Goal: Task Accomplishment & Management: Manage account settings

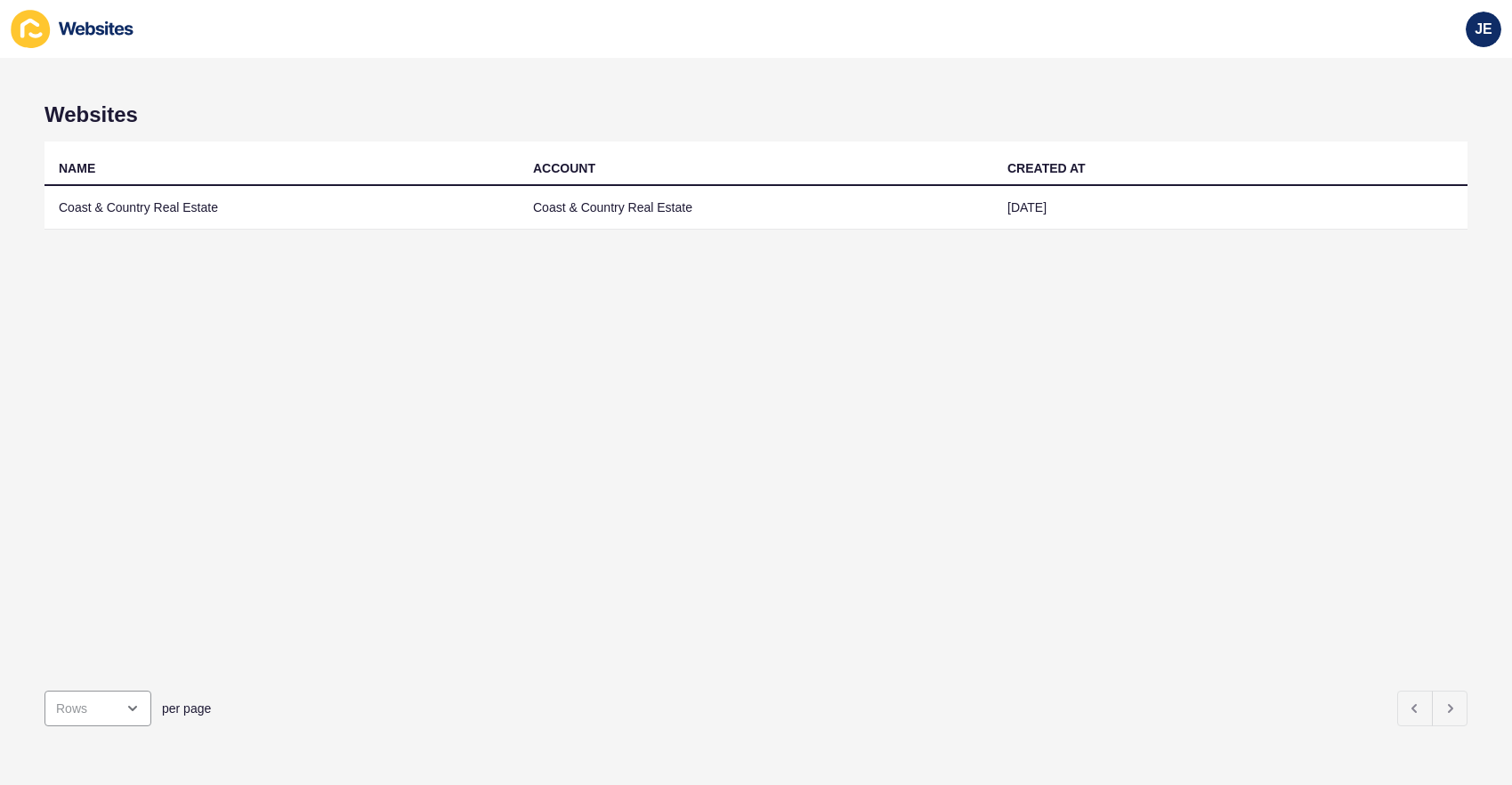
click at [687, 212] on td "Coast & Country Real Estate" at bounding box center [756, 207] width 474 height 44
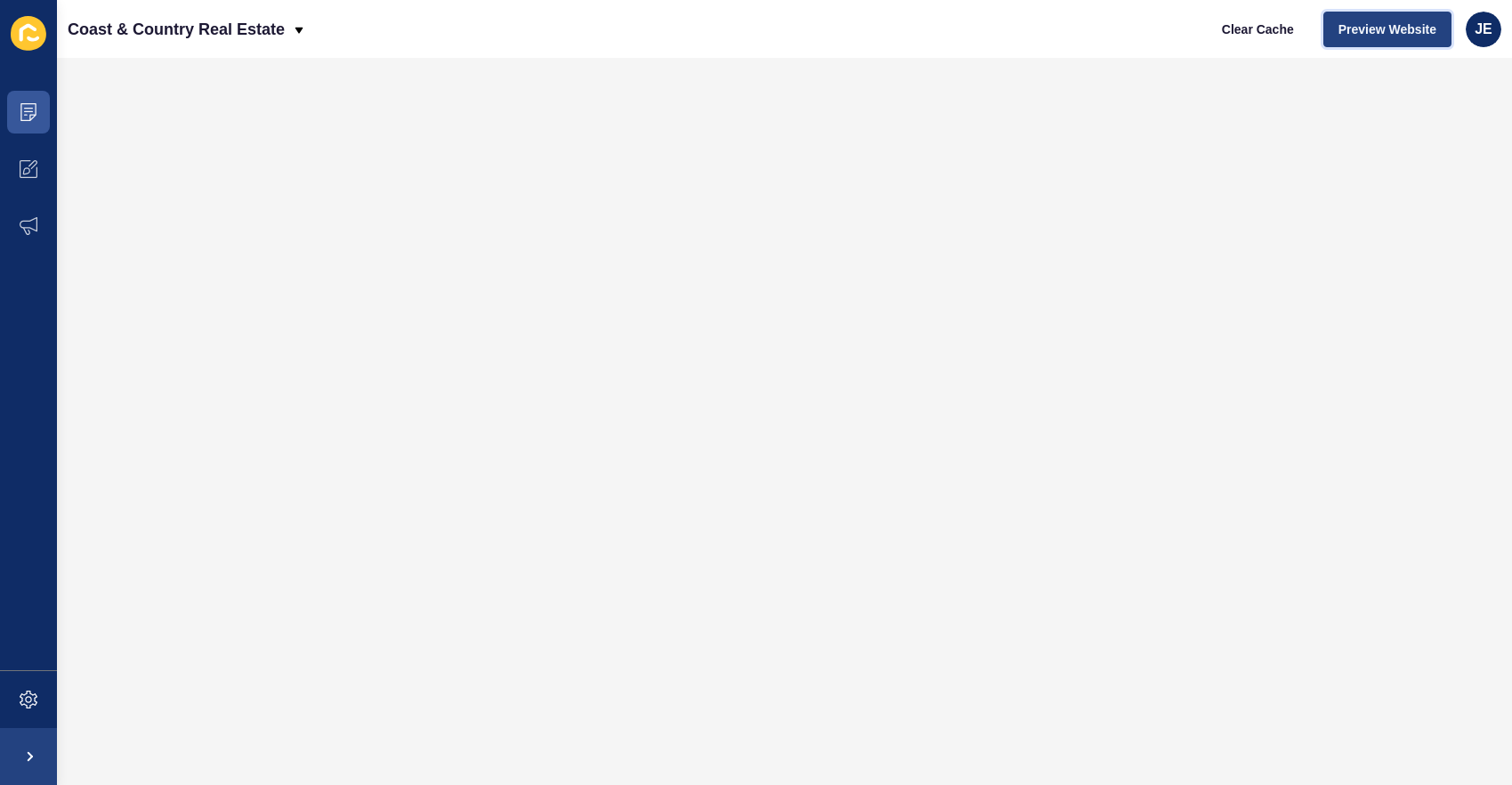
click at [1369, 36] on span "Preview Website" at bounding box center [1387, 30] width 98 height 18
click at [43, 707] on span at bounding box center [28, 699] width 57 height 57
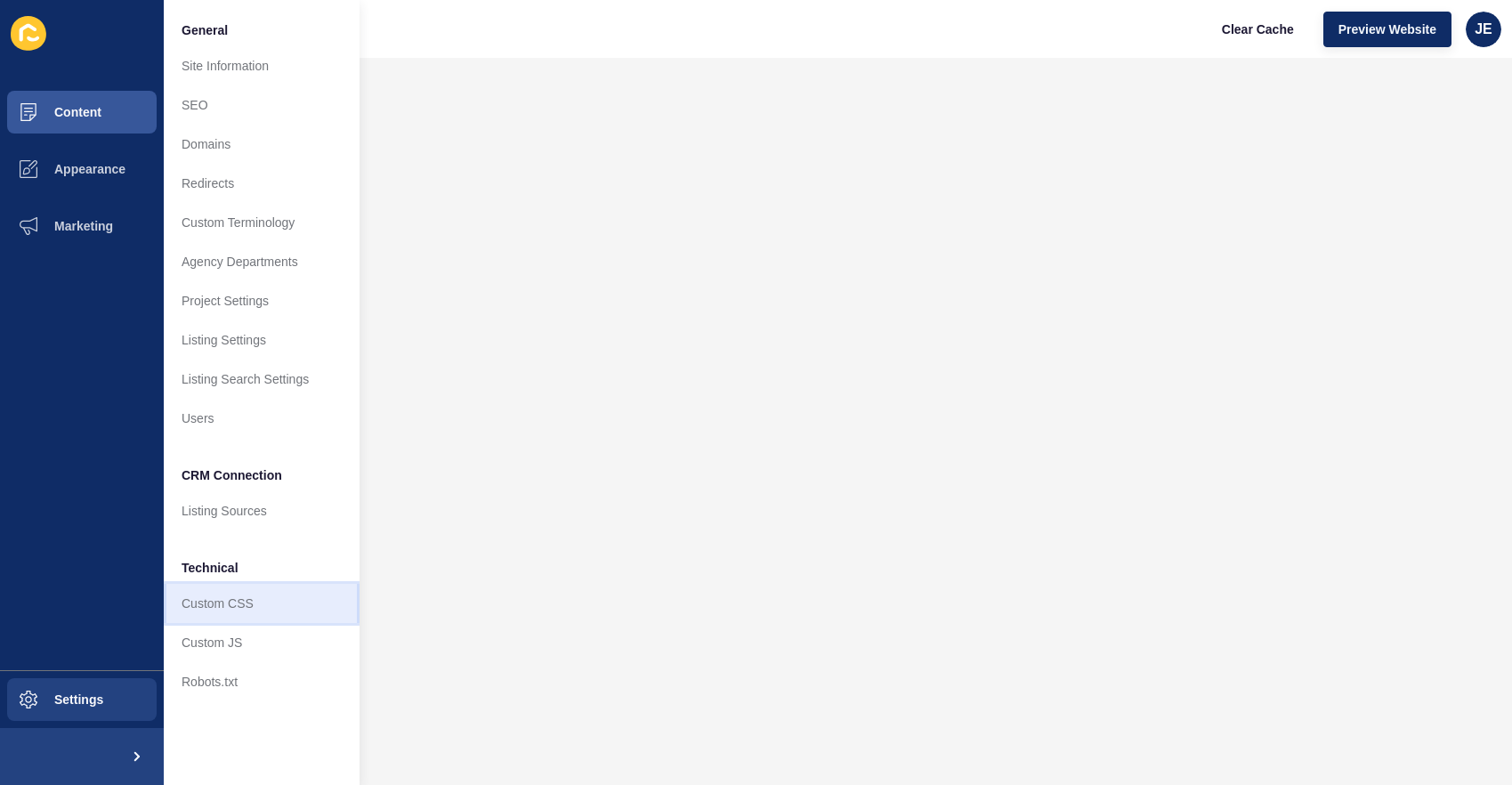
click at [198, 611] on link "Custom CSS" at bounding box center [261, 604] width 196 height 40
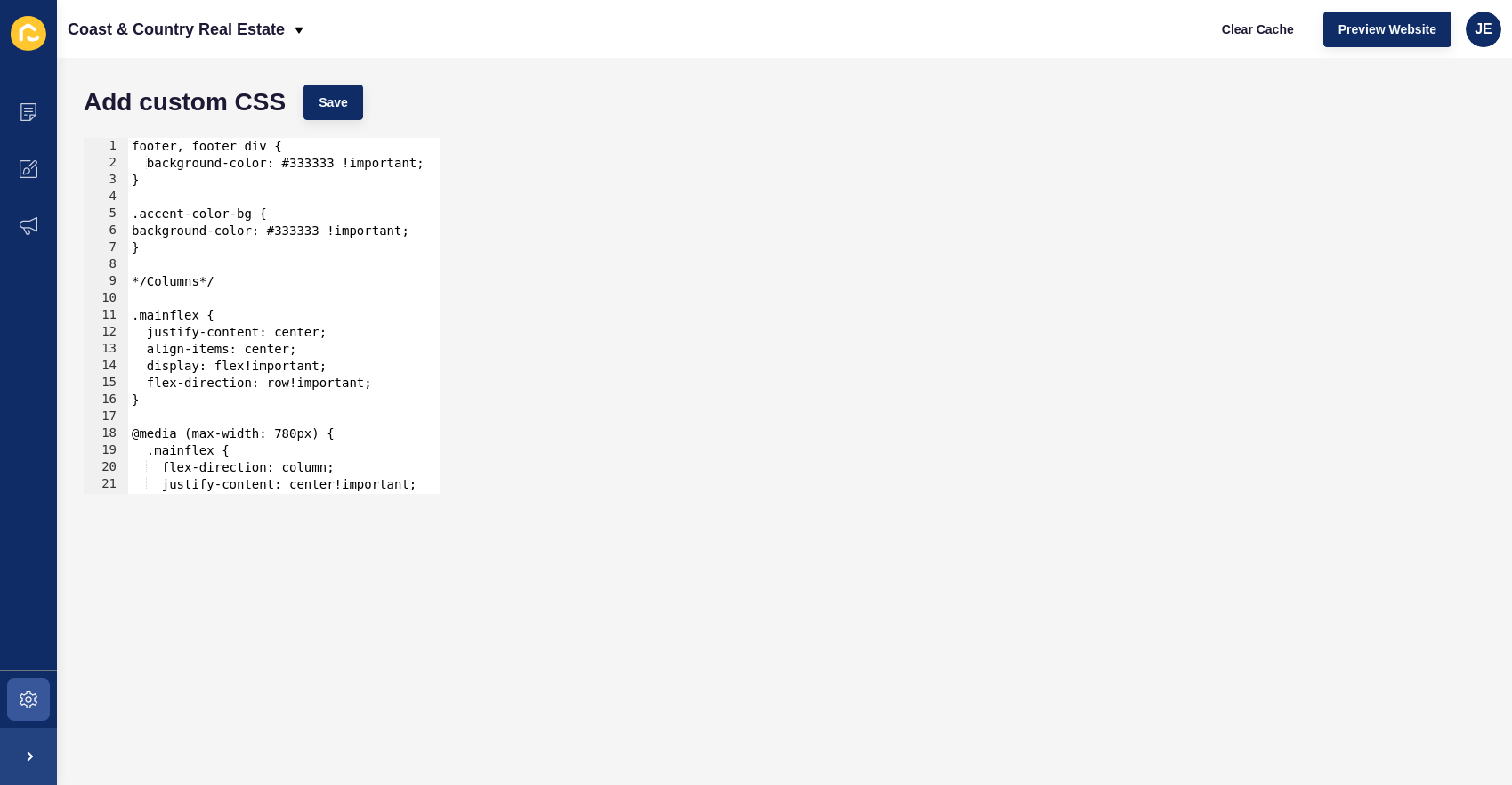
scroll to position [655, 0]
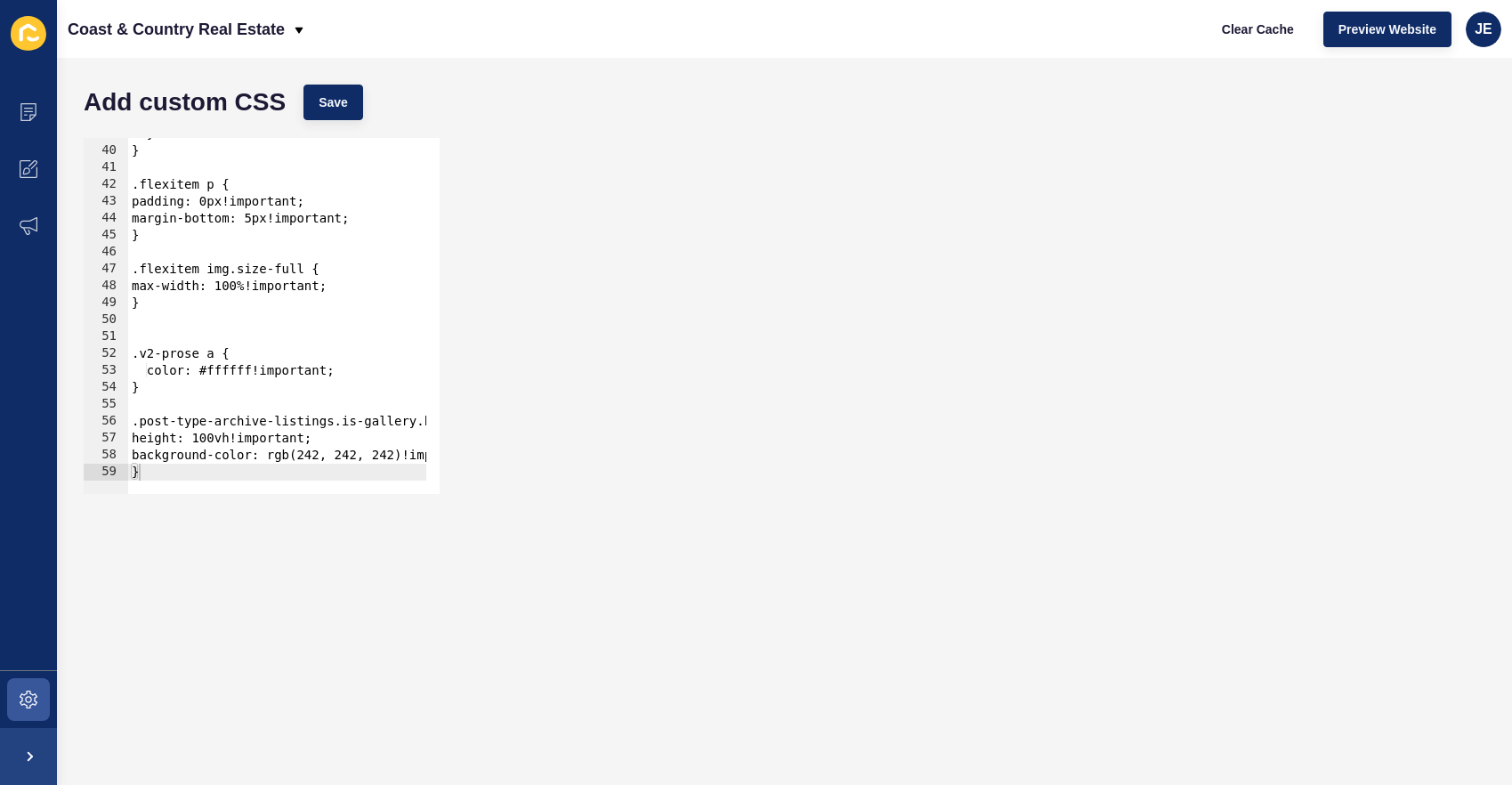
type textarea "}"
click at [198, 469] on div "} } .flexitem p { padding: 0px!important; margin-bottom: 5px!important; } .flex…" at bounding box center [367, 313] width 478 height 376
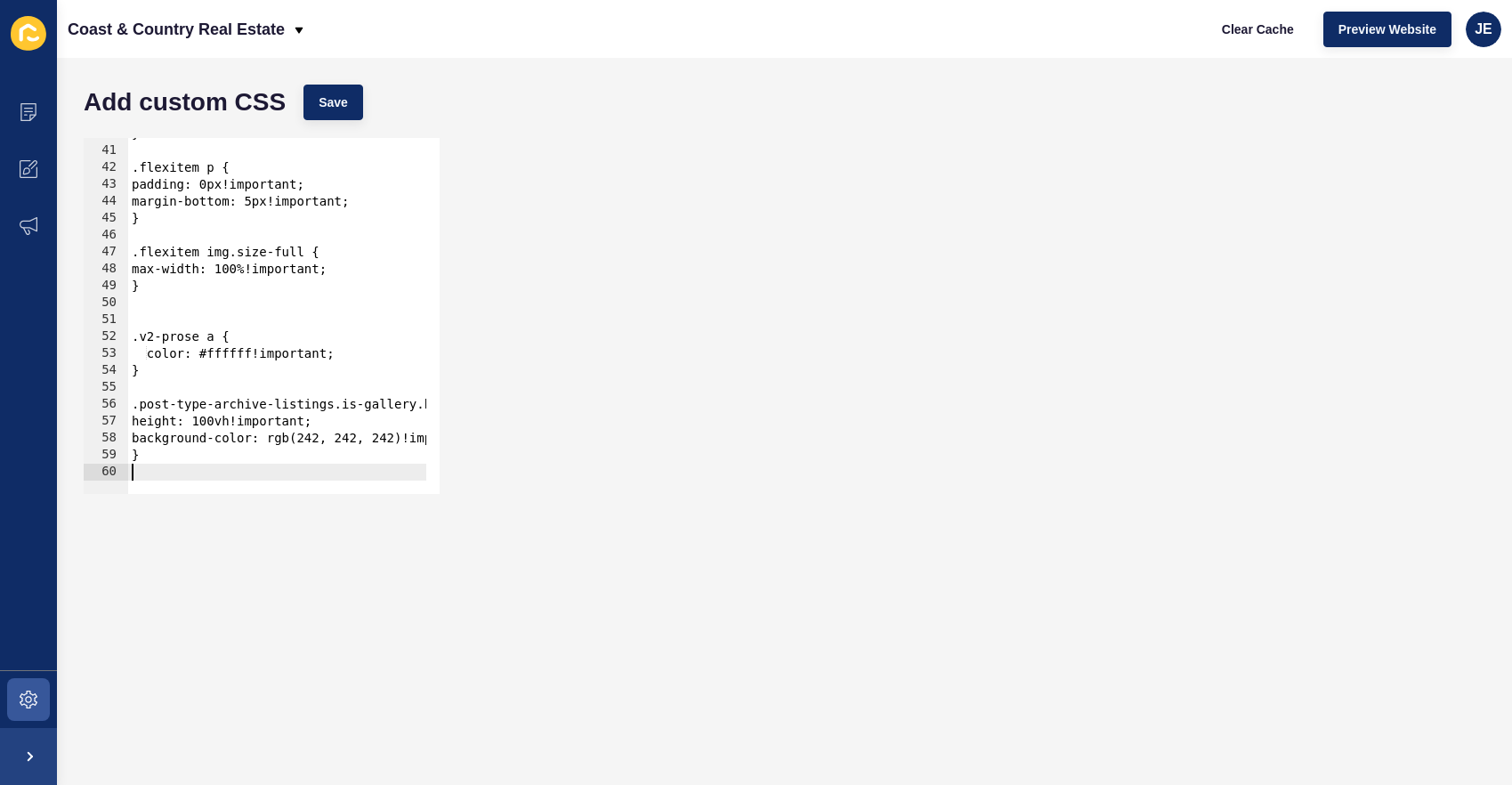
scroll to position [689, 0]
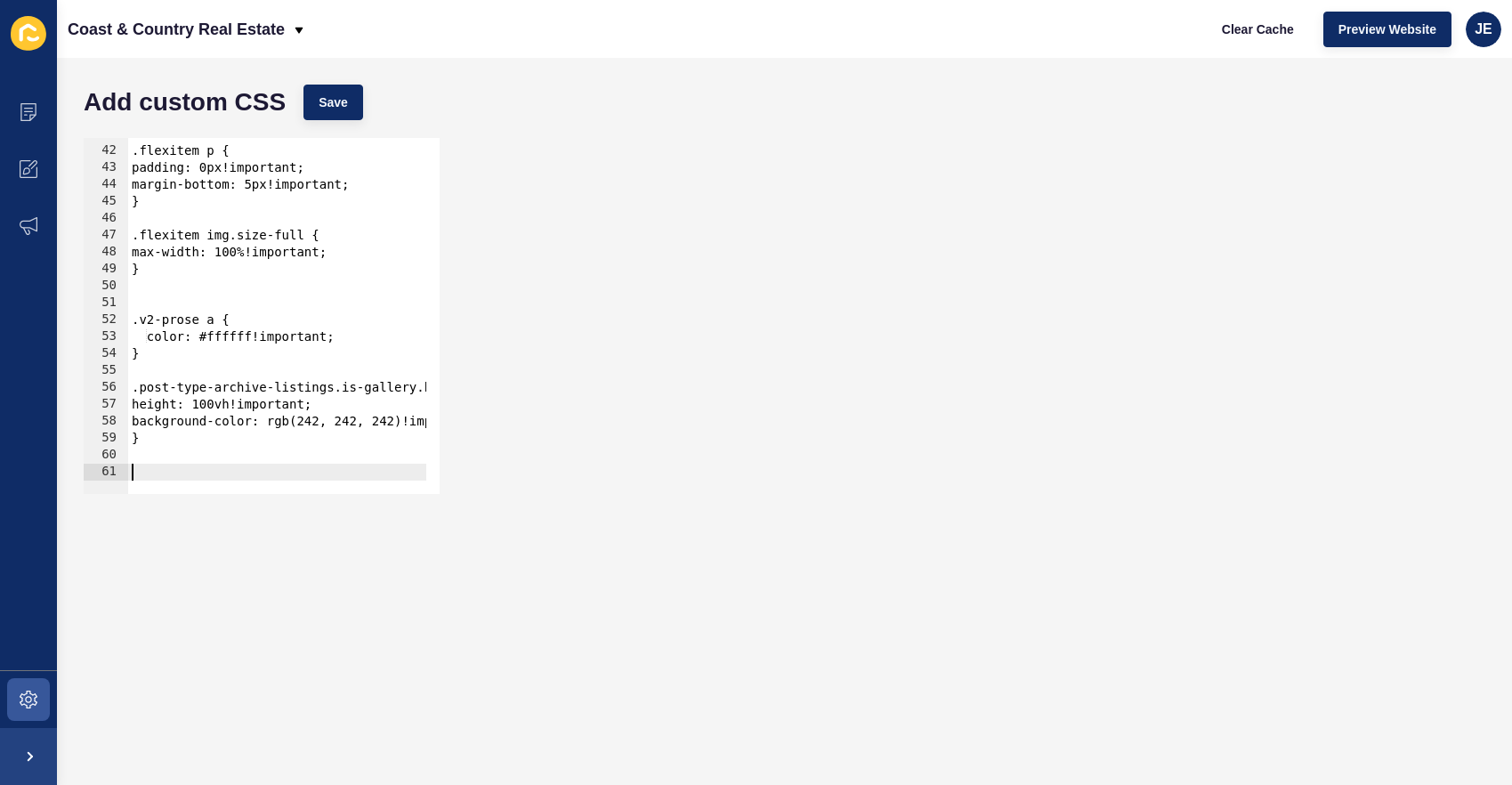
paste textarea "widget-agents .bottom_left, widget-agents .bottom_right"
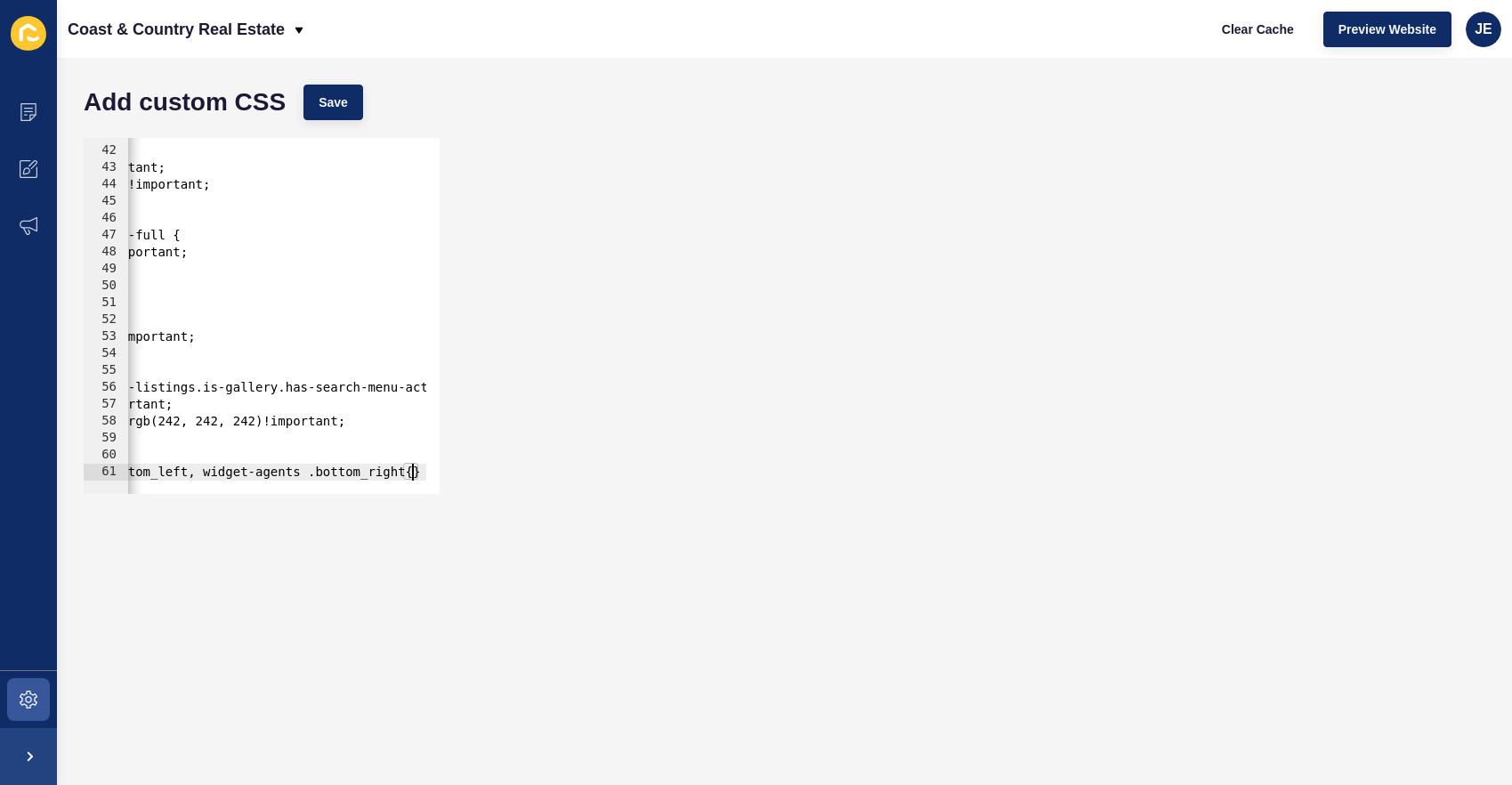
scroll to position [0, 0]
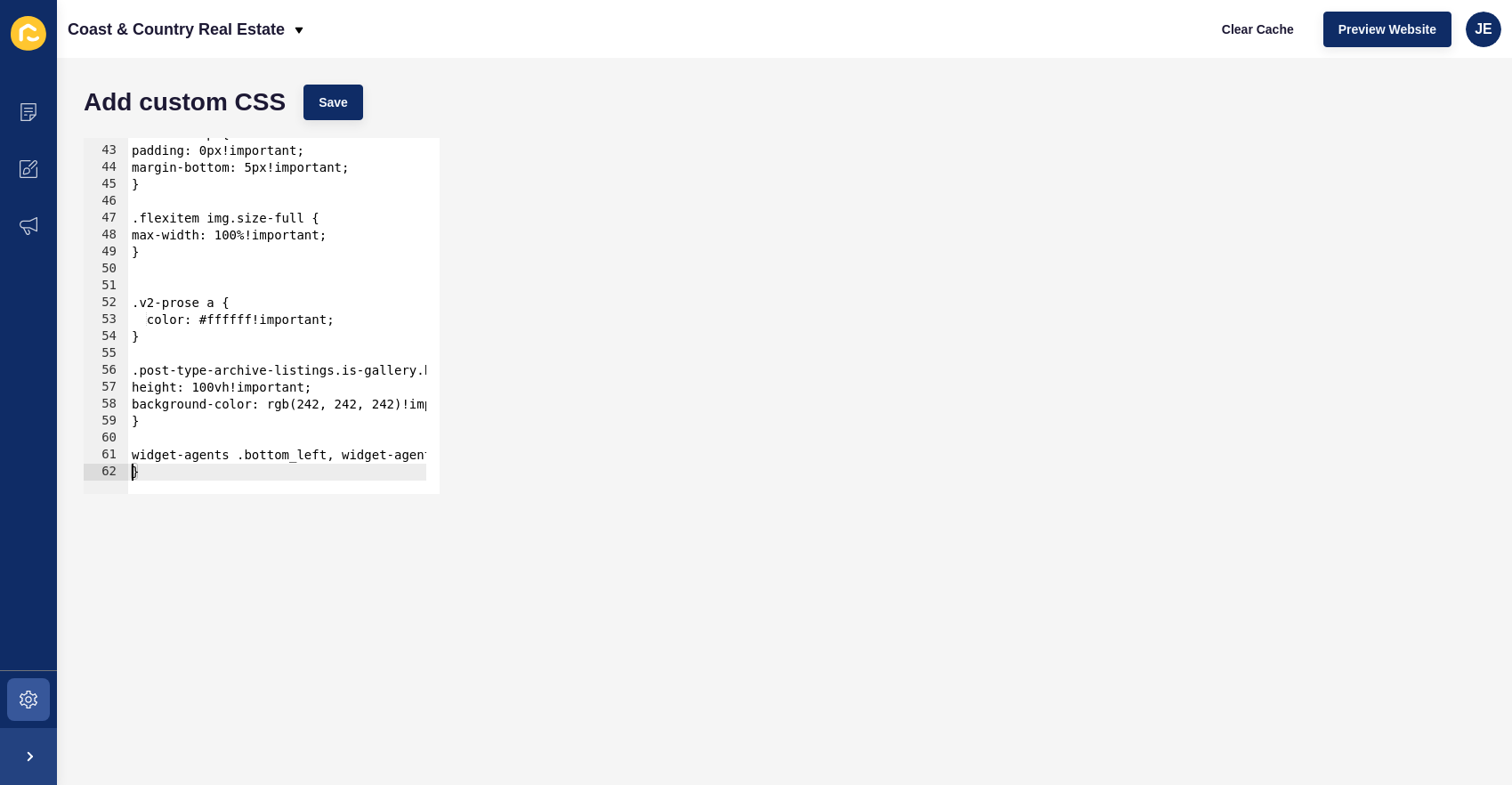
type textarea "}"
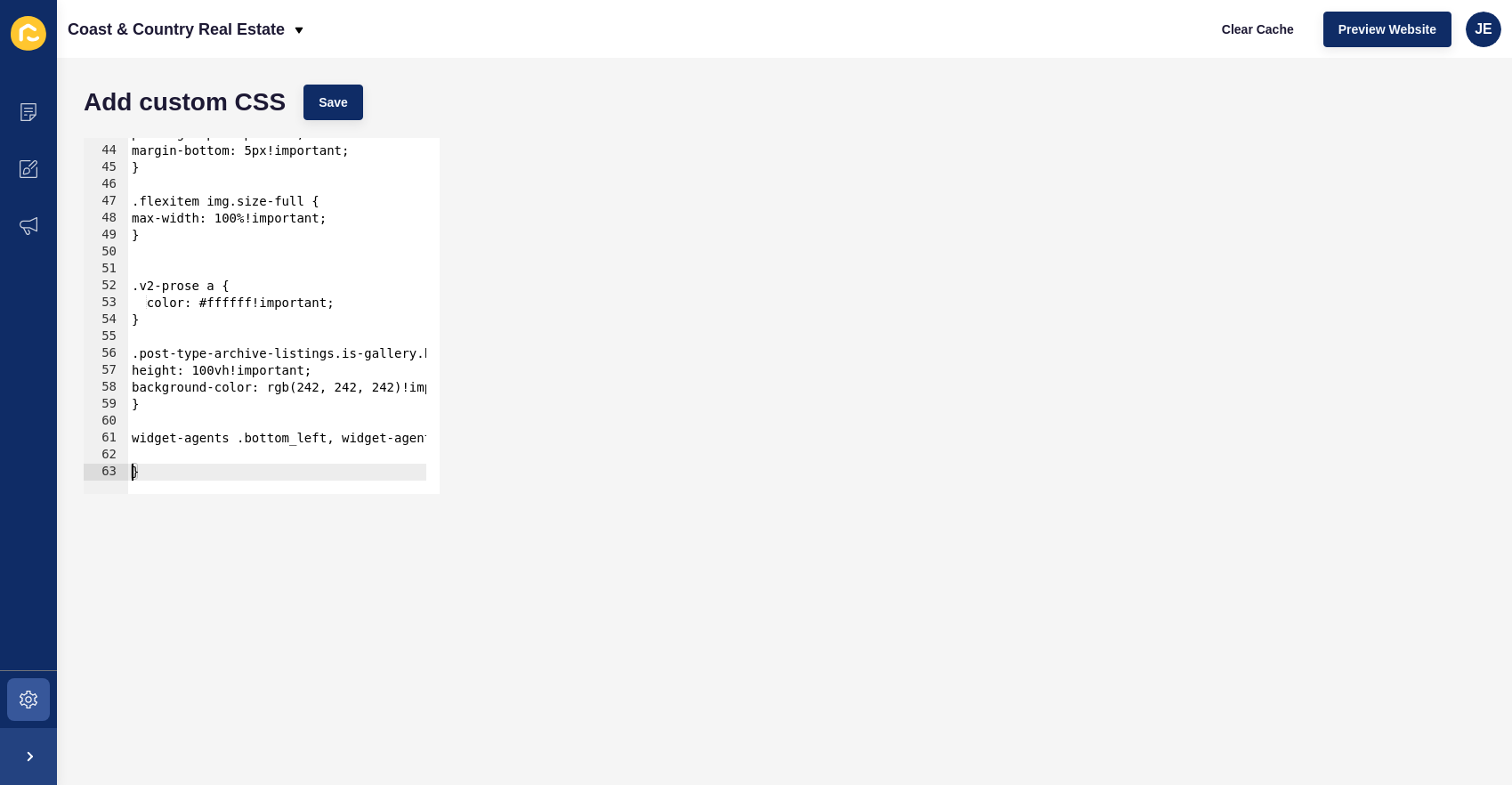
click at [199, 460] on div "padding: 0px!important; margin-bottom: 5px!important; } .flexitem img.size-full…" at bounding box center [367, 313] width 478 height 376
click at [349, 119] on button "Save" at bounding box center [333, 102] width 59 height 36
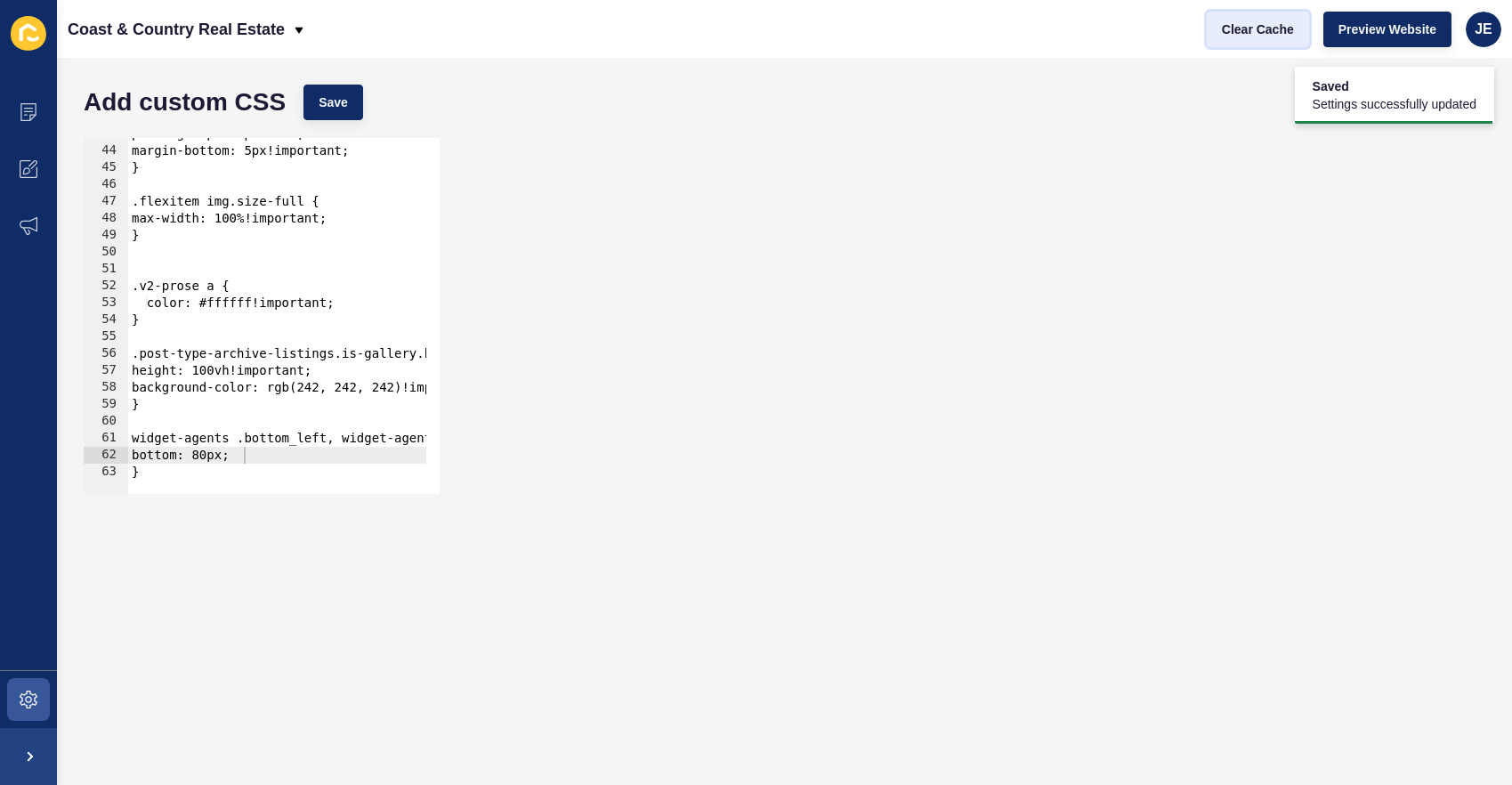
click at [1252, 31] on span "Clear Cache" at bounding box center [1258, 30] width 72 height 18
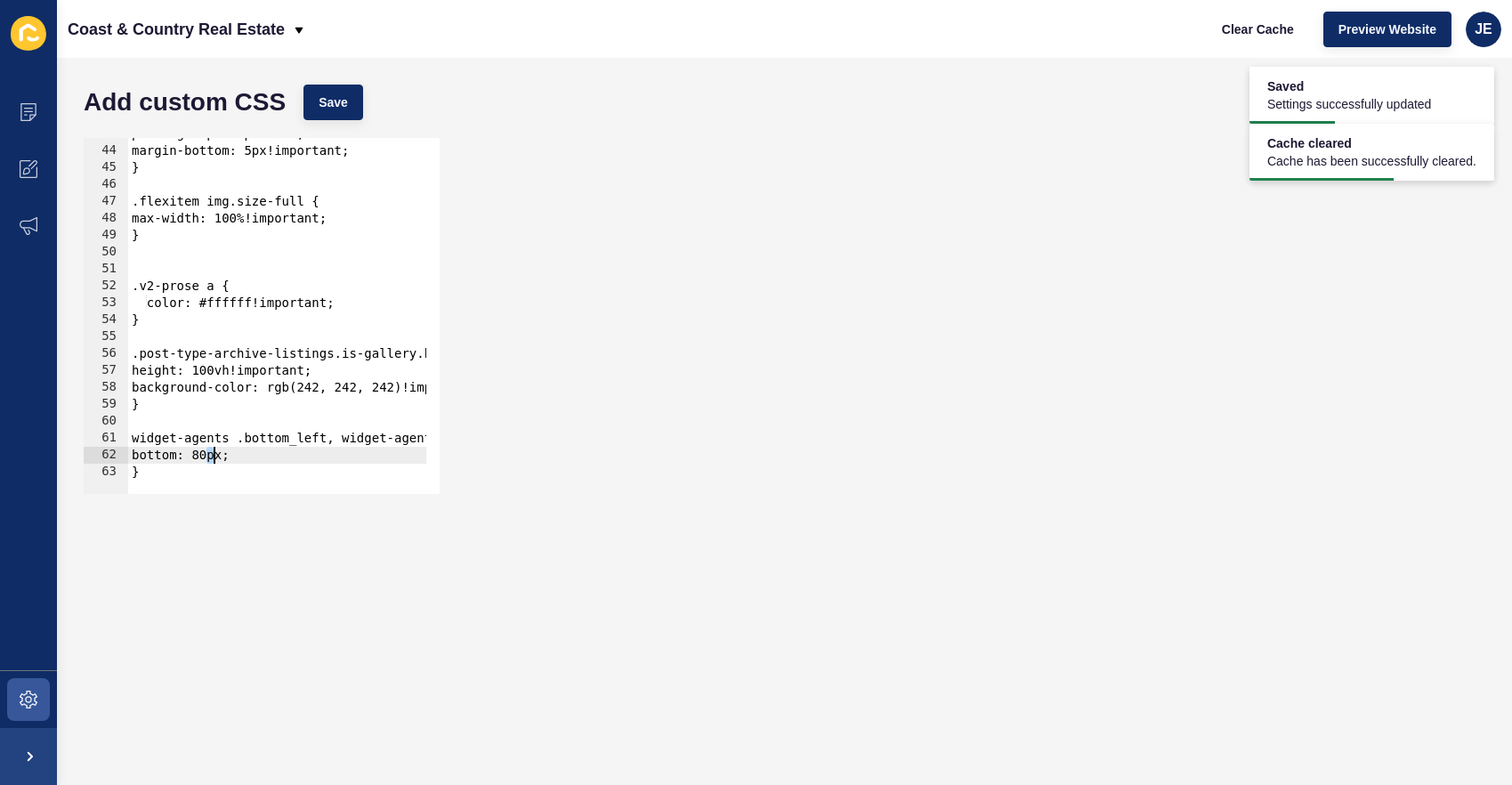
click at [215, 463] on div "padding: 0px!important; margin-bottom: 5px!important; } .flexitem img.size-full…" at bounding box center [367, 313] width 478 height 376
click at [361, 87] on div "Add custom CSS Save" at bounding box center [784, 101] width 1420 height 53
click at [361, 100] on button "Save" at bounding box center [333, 102] width 59 height 36
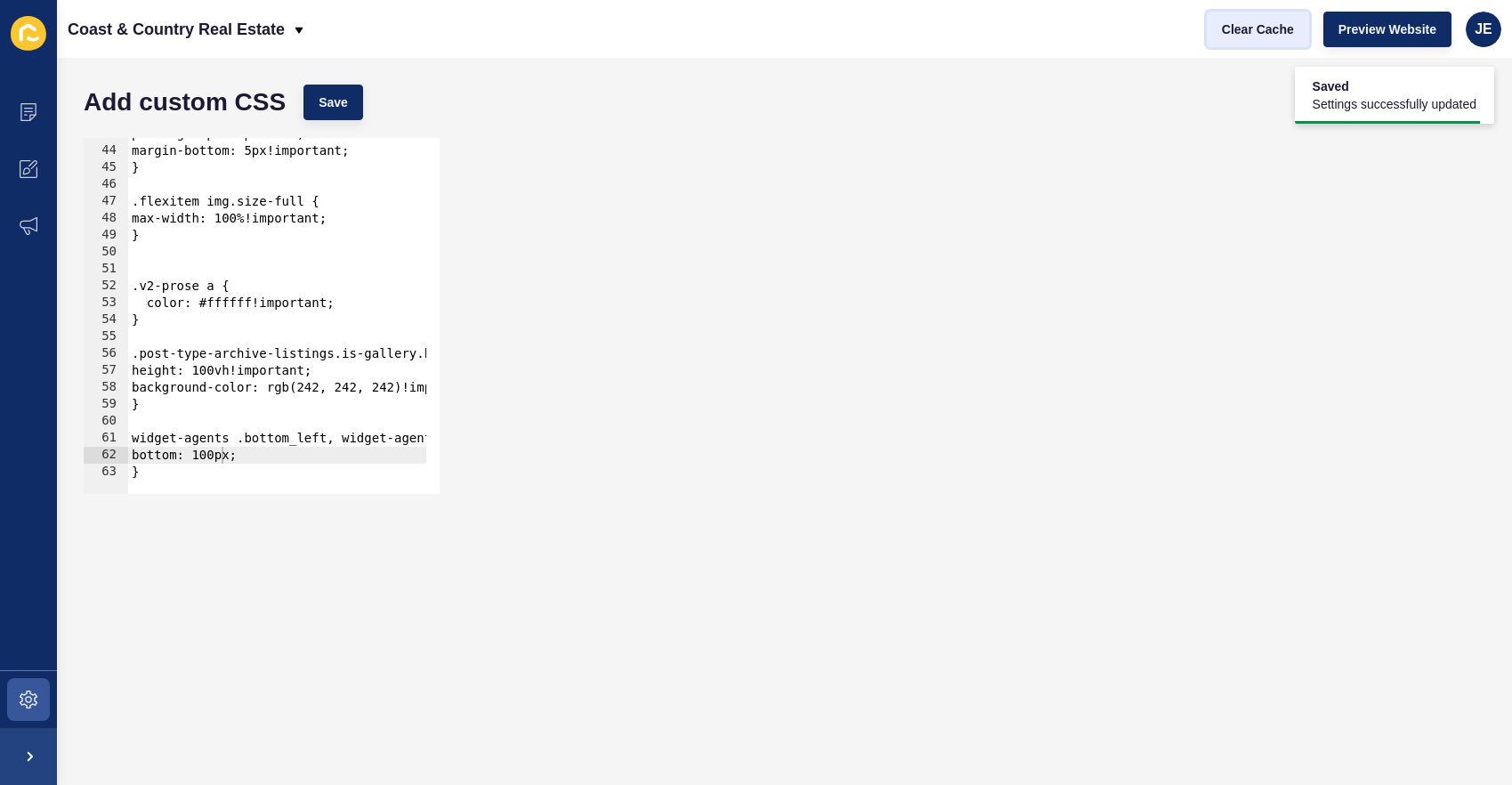
click at [1235, 25] on span "Clear Cache" at bounding box center [1258, 30] width 72 height 18
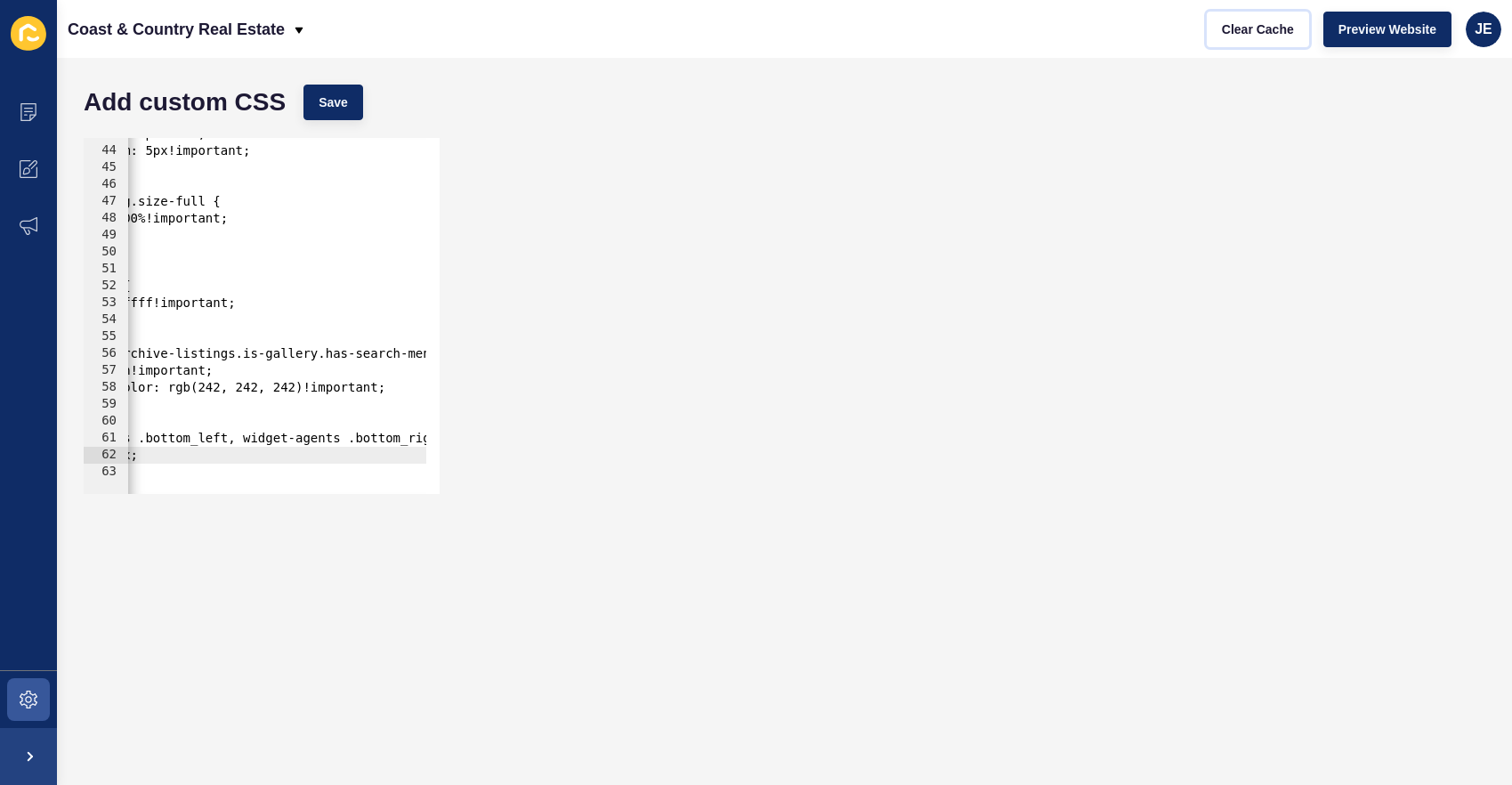
scroll to position [0, 0]
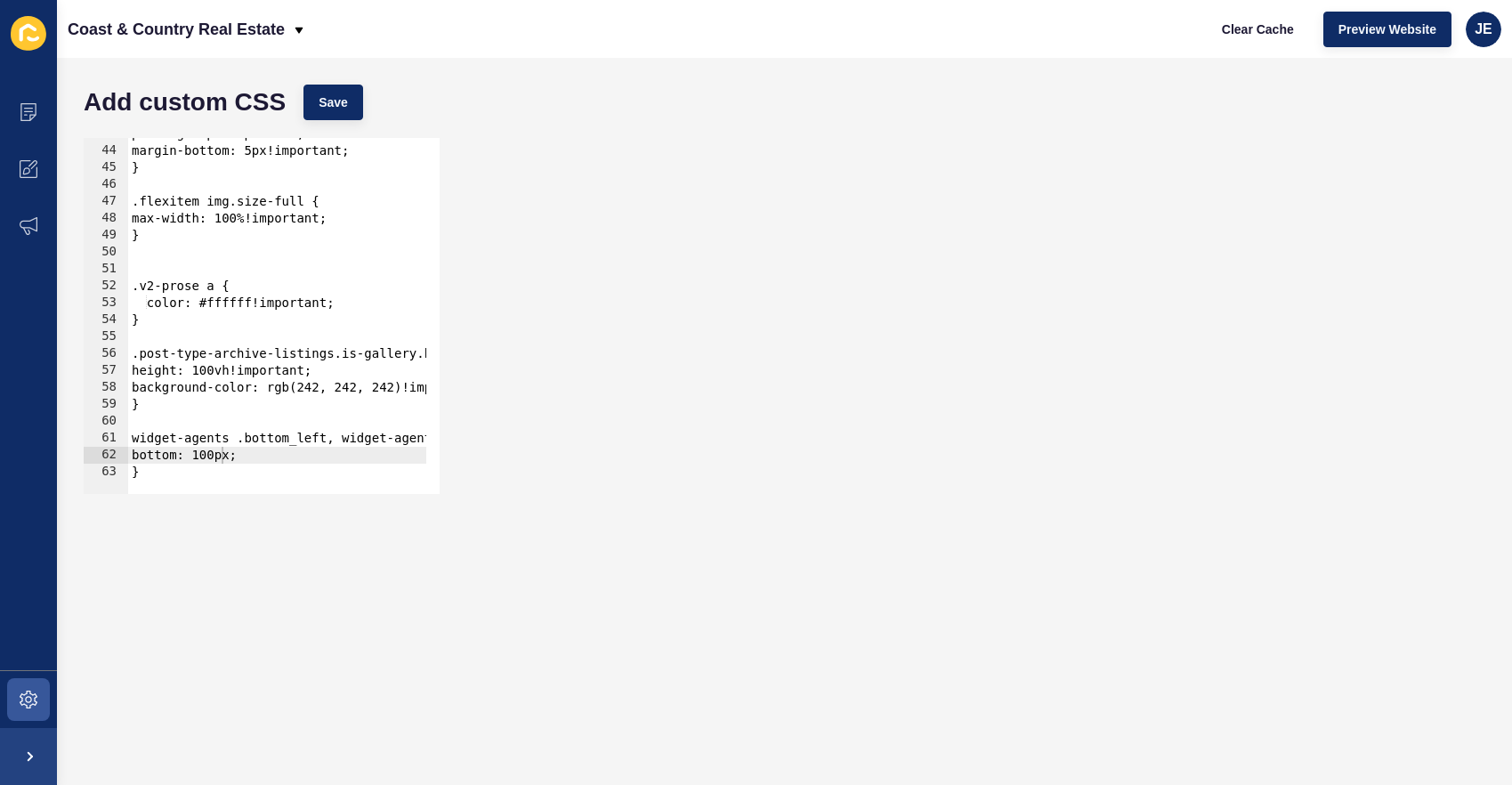
click at [243, 452] on div "padding: 0px!important; margin-bottom: 5px!important; } .flexitem img.size-full…" at bounding box center [367, 313] width 478 height 376
click at [338, 93] on span "Save" at bounding box center [333, 102] width 30 height 18
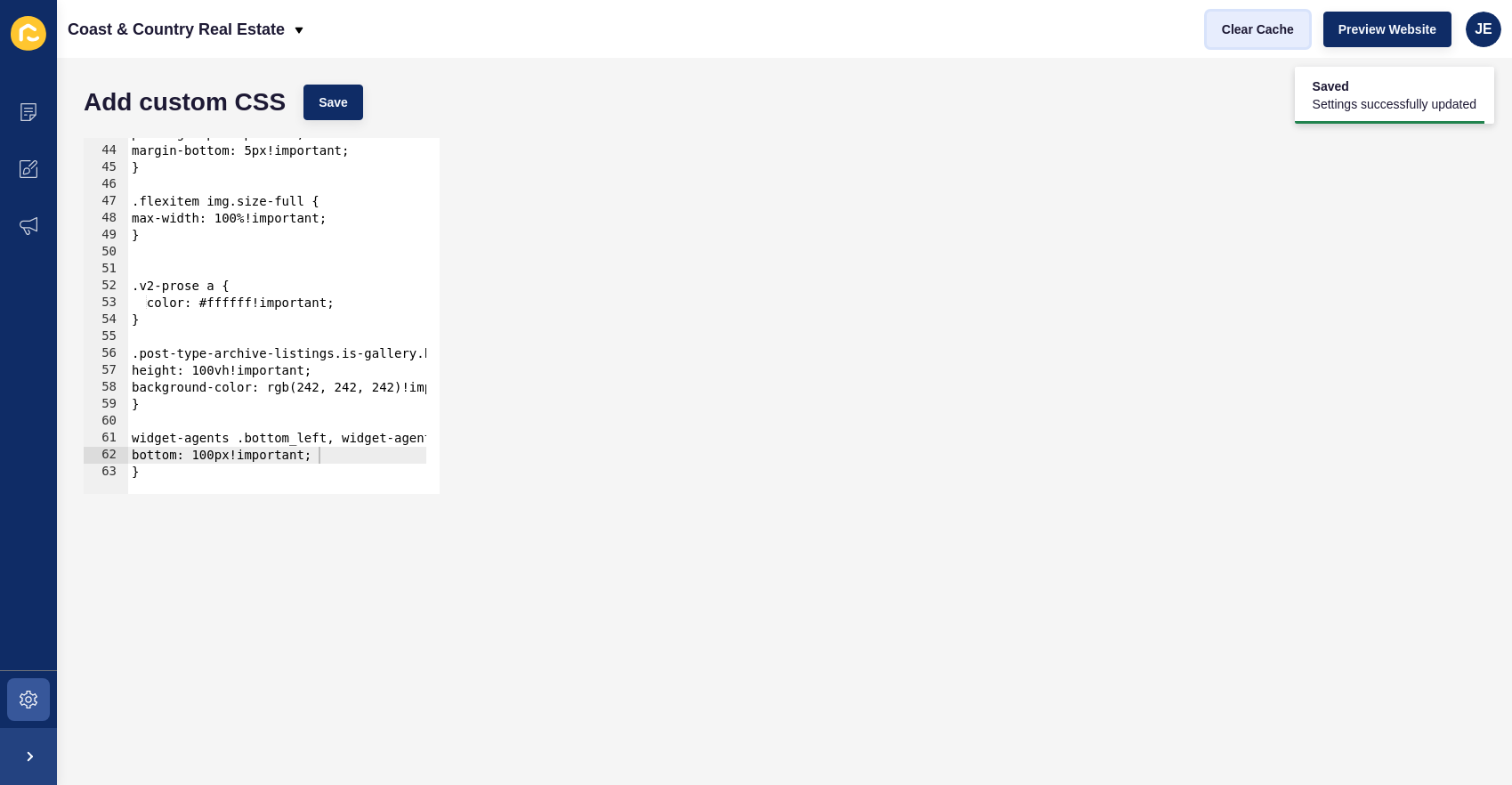
click at [1257, 23] on span "Clear Cache" at bounding box center [1258, 30] width 72 height 18
drag, startPoint x: 247, startPoint y: 455, endPoint x: 319, endPoint y: 462, distance: 72.3
click at [319, 462] on div "padding: 0px!important; margin-bottom: 5px!important; } .flexitem img.size-full…" at bounding box center [367, 313] width 478 height 376
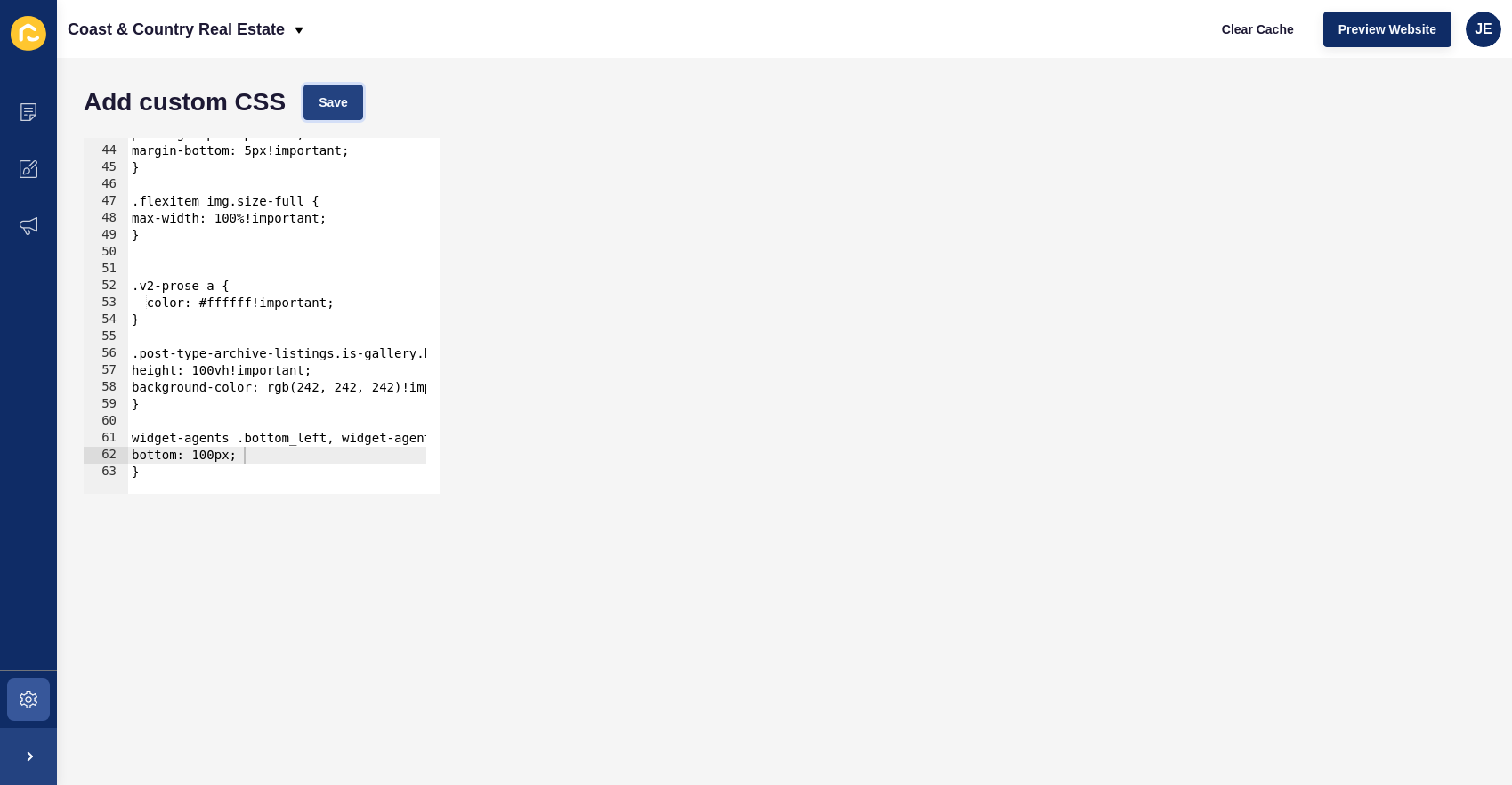
click at [324, 105] on span "Save" at bounding box center [333, 102] width 30 height 18
click at [1237, 30] on span "Clear Cache" at bounding box center [1258, 30] width 72 height 18
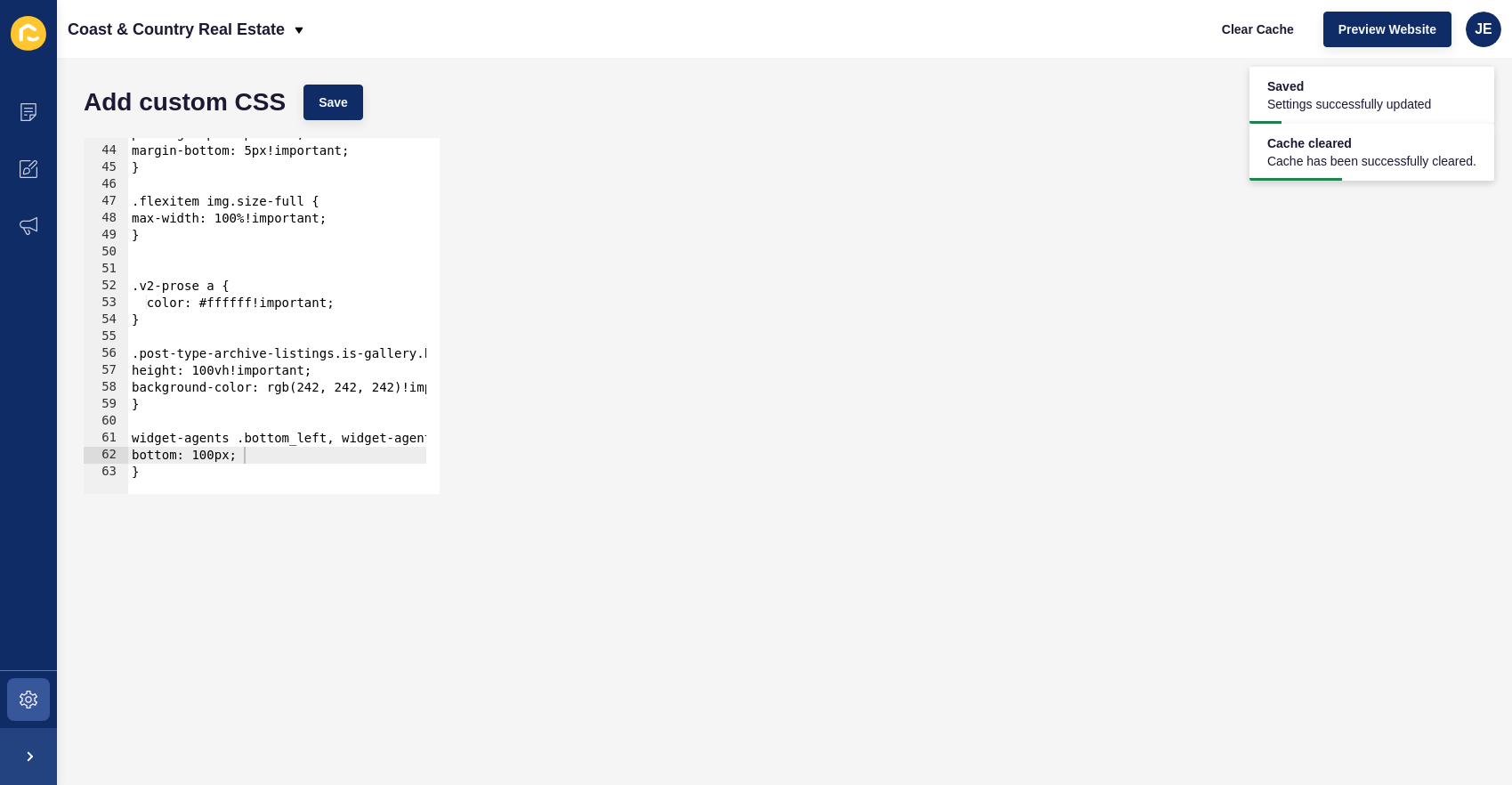
scroll to position [0, 0]
drag, startPoint x: 171, startPoint y: 473, endPoint x: 119, endPoint y: 442, distance: 60.5
click at [119, 442] on div "} 43 44 45 46 47 48 49 50 51 52 53 54 55 56 57 58 59 60 61 62 63 padding: 0px!i…" at bounding box center [261, 316] width 356 height 356
type textarea "widget-agents .bottom_left, widget-agents .bottom_right{ bottom: 100px;"
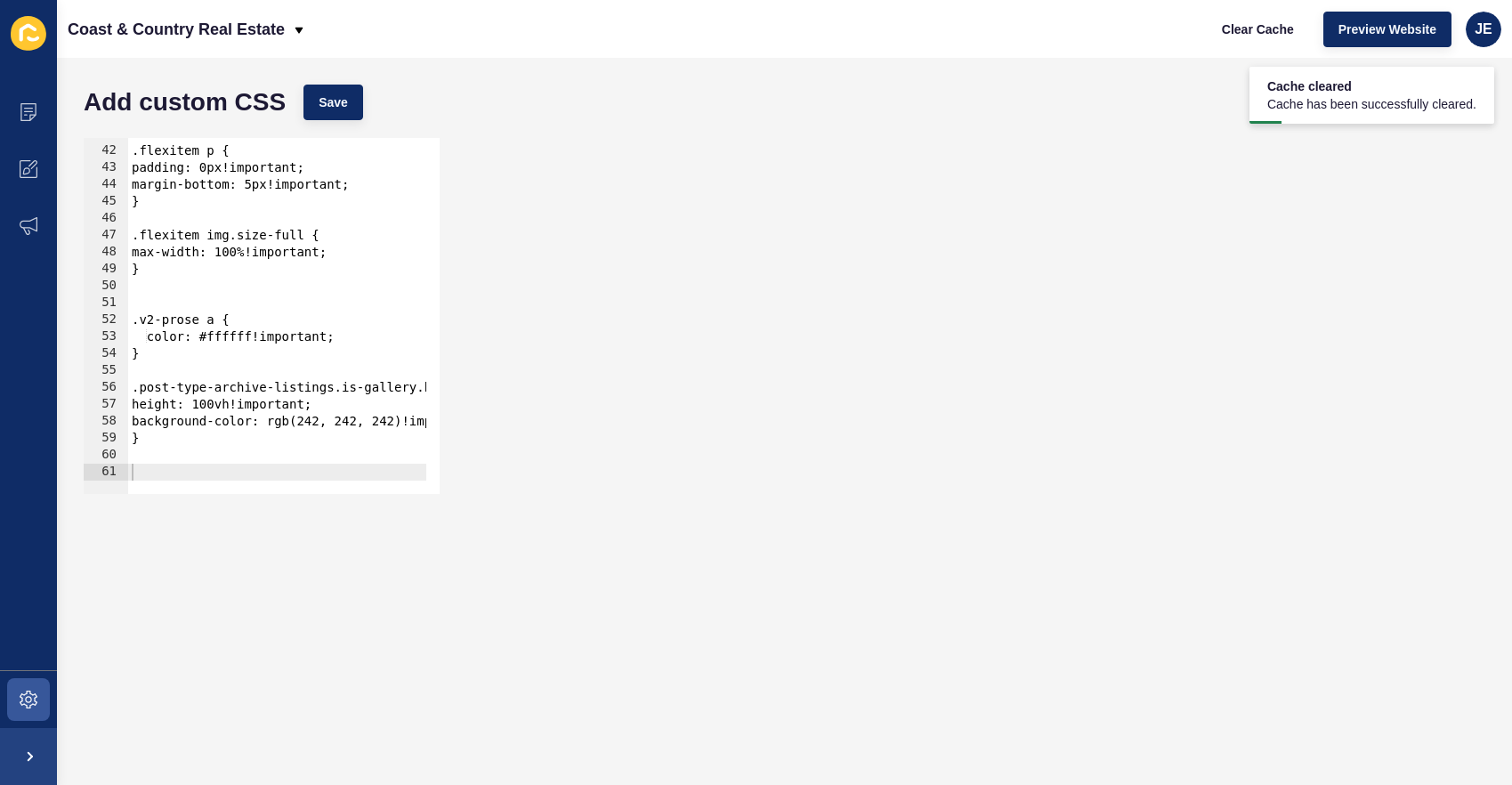
click at [365, 103] on div "Add custom CSS Save" at bounding box center [784, 101] width 1420 height 53
click at [350, 103] on button "Save" at bounding box center [333, 102] width 59 height 36
click at [1246, 30] on span "Clear Cache" at bounding box center [1258, 30] width 72 height 18
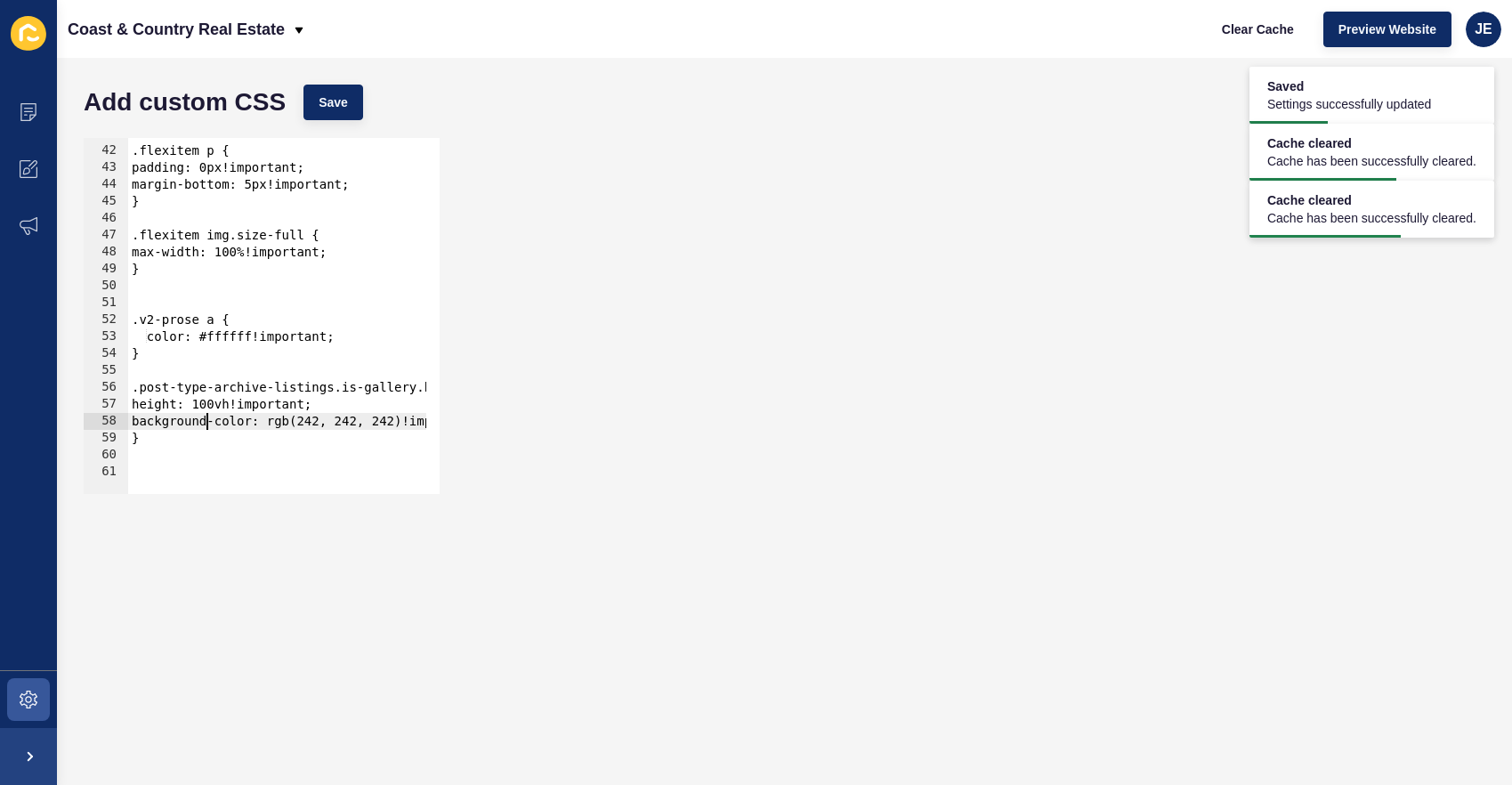
click at [206, 413] on div ".flexitem p { padding: 0px!important; margin-bottom: 5px!important; } .flexitem…" at bounding box center [367, 313] width 478 height 376
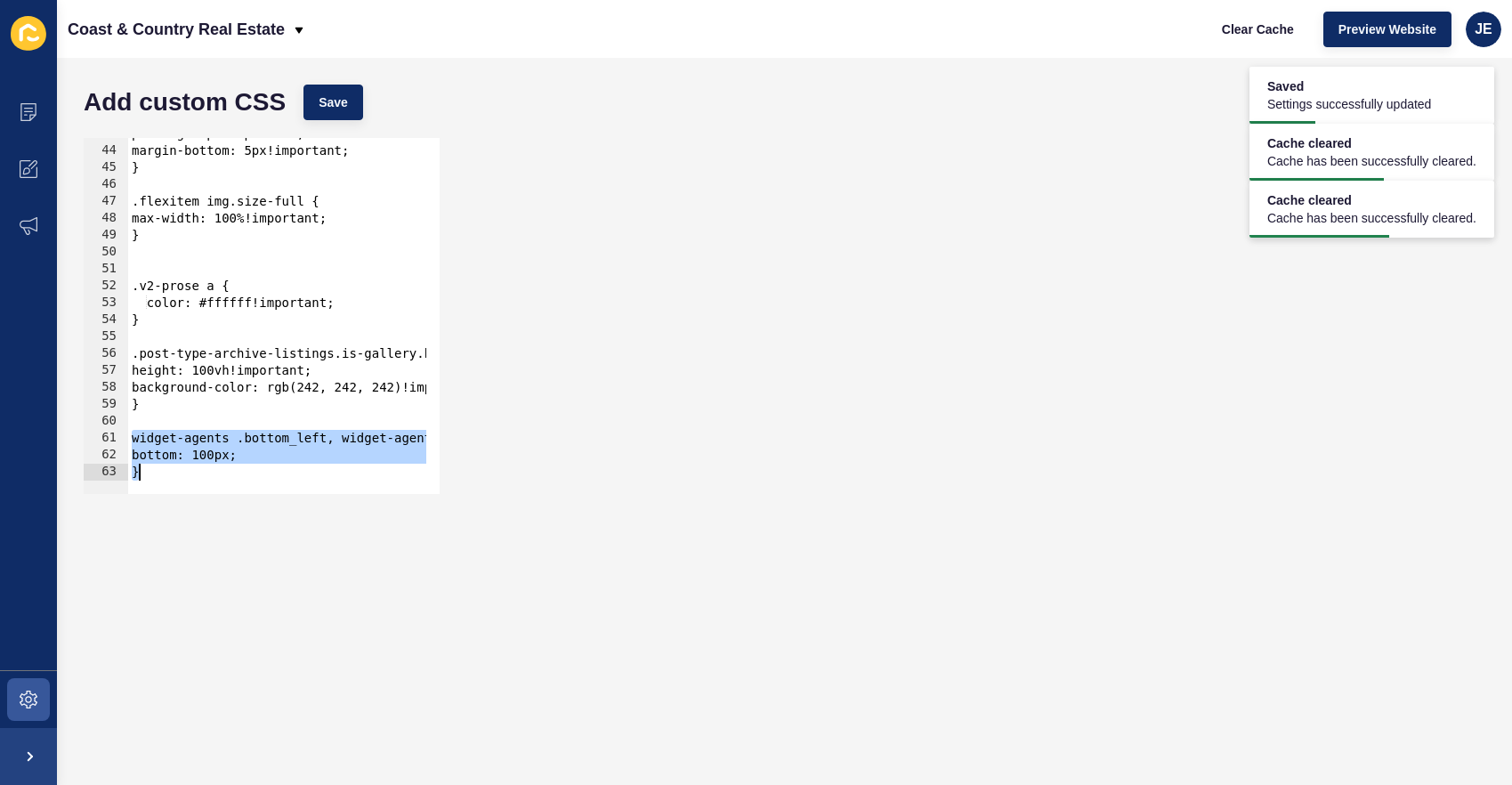
scroll to position [723, 0]
click at [347, 104] on span "Save" at bounding box center [333, 102] width 30 height 18
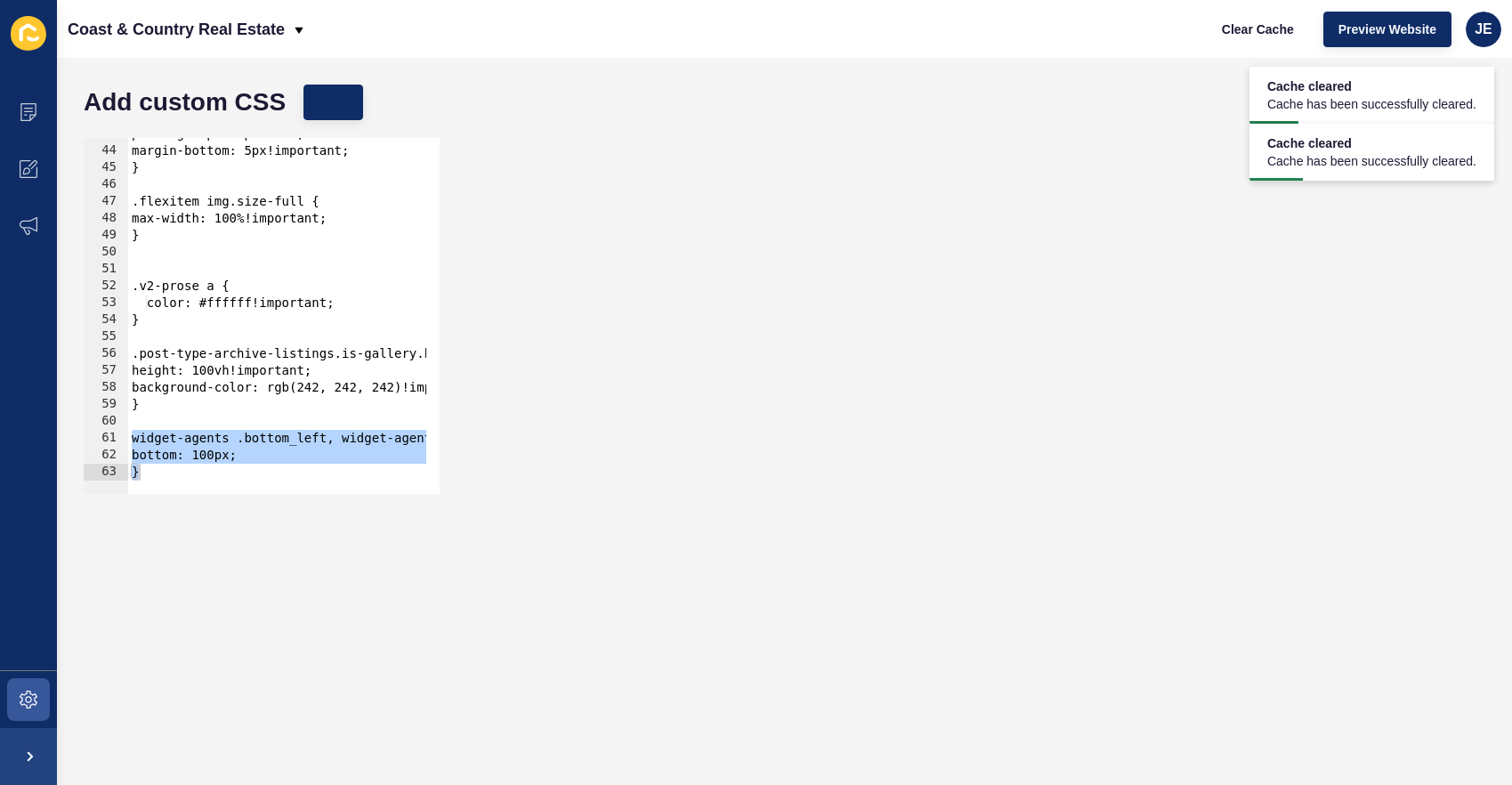
click at [740, 216] on div "bottom: 100px; } 43 44 45 46 47 48 49 50 51 52 53 54 55 56 57 58 59 60 61 62 63…" at bounding box center [784, 316] width 1420 height 374
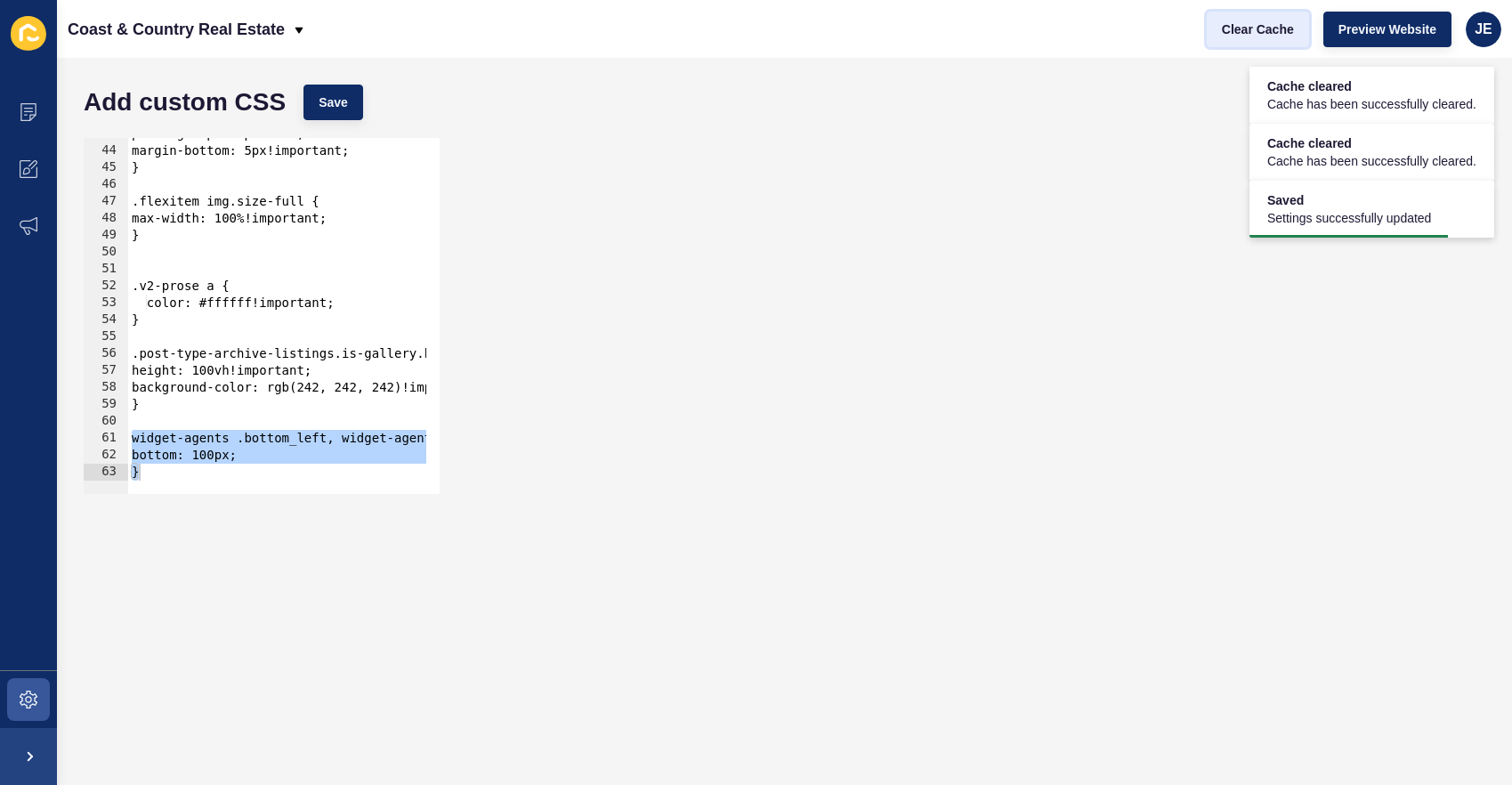
click at [1279, 22] on span "Clear Cache" at bounding box center [1258, 30] width 72 height 18
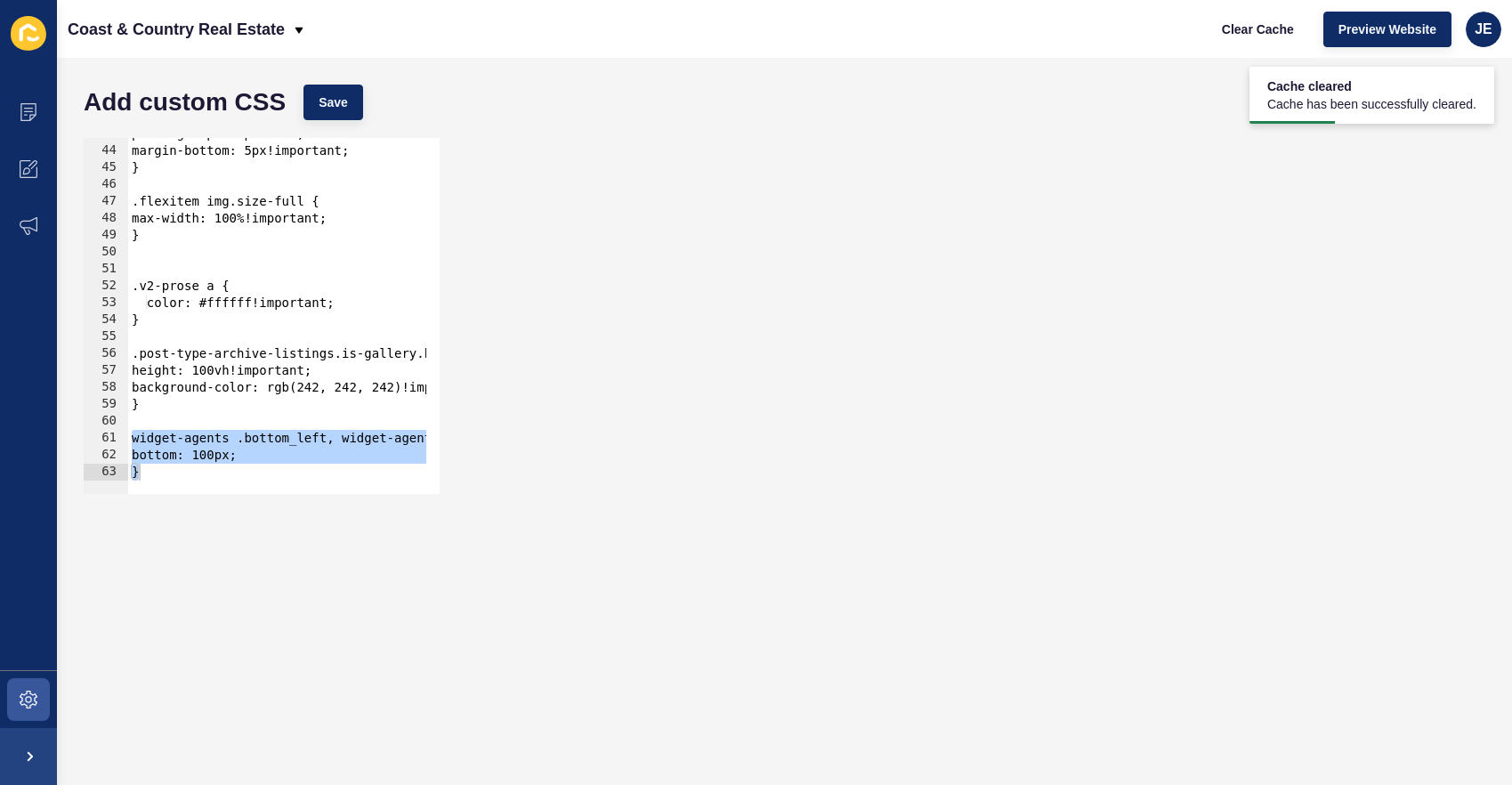
click at [680, 376] on div "bottom: 100px; } 43 44 45 46 47 48 49 50 51 52 53 54 55 56 57 58 59 60 61 62 63…" at bounding box center [784, 316] width 1420 height 374
click at [179, 463] on div "padding: 0px!important; margin-bottom: 5px!important; } .flexitem img.size-full…" at bounding box center [367, 313] width 478 height 376
type textarea "}"
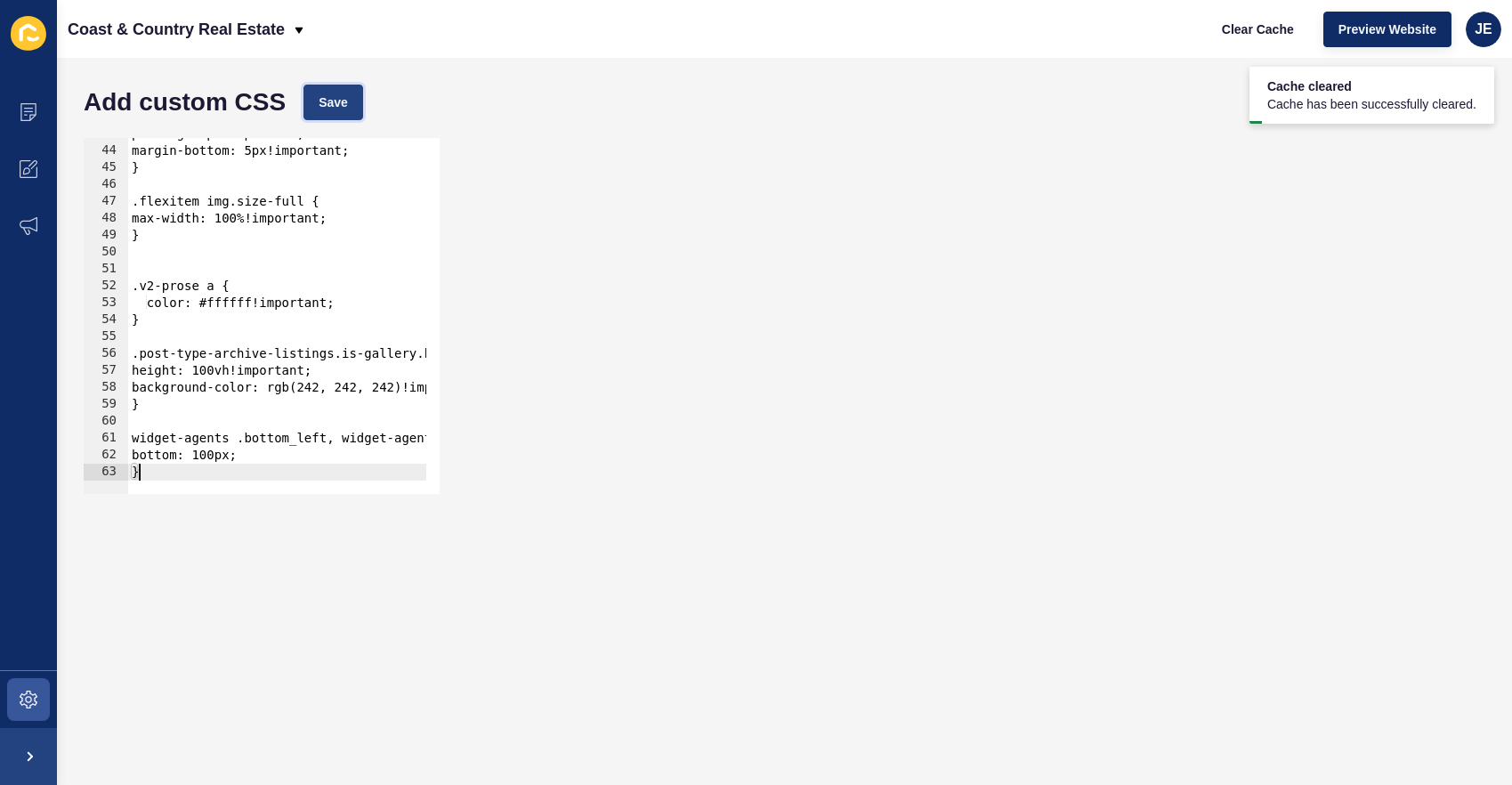
click at [335, 103] on span "Save" at bounding box center [333, 102] width 30 height 18
click at [1267, 35] on span "Clear Cache" at bounding box center [1258, 30] width 72 height 18
click at [34, 700] on icon at bounding box center [29, 700] width 18 height 18
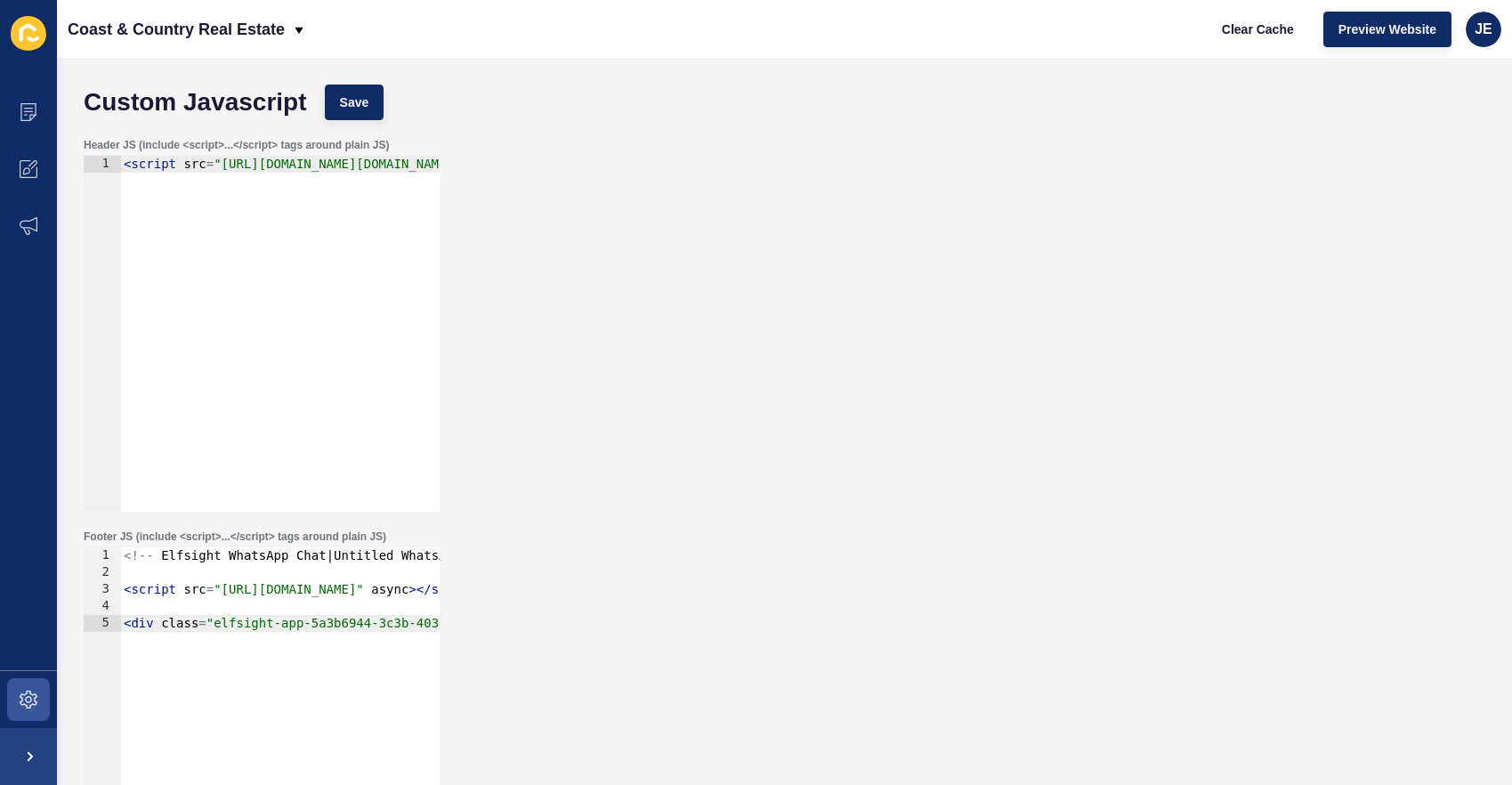
type textarea "<script src="[URL][DOMAIN_NAME]" async></script>"
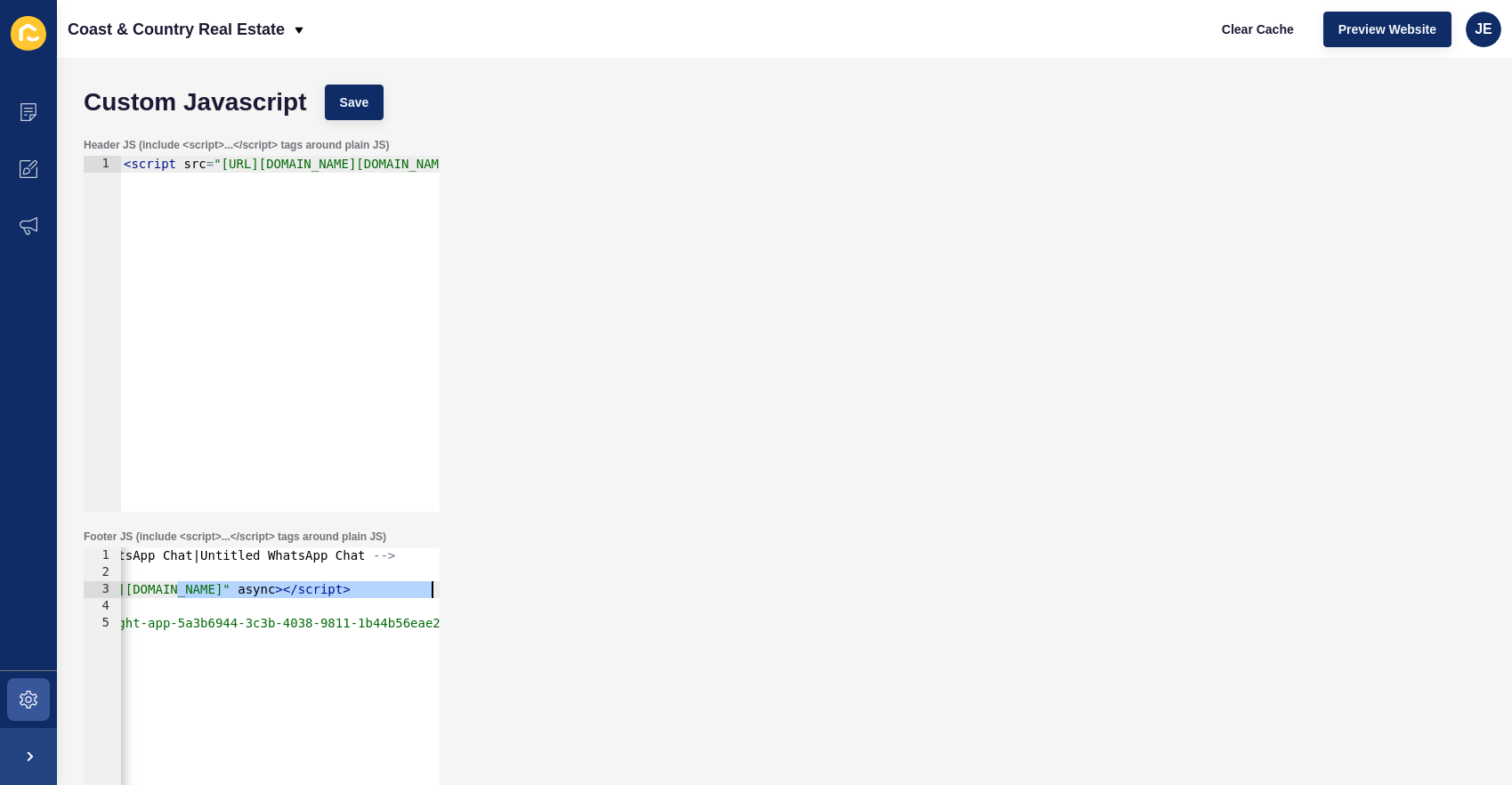
scroll to position [0, 178]
drag, startPoint x: 311, startPoint y: 595, endPoint x: 481, endPoint y: 595, distance: 170.0
click at [481, 595] on div "Footer JS (include <script>...</script> tags around plain JS) <script src="[URL…" at bounding box center [784, 717] width 1420 height 392
type textarea "<script src="[URL][DOMAIN_NAME][DOMAIN_NAME][DOMAIN_NAME]" type="text/javascrip…"
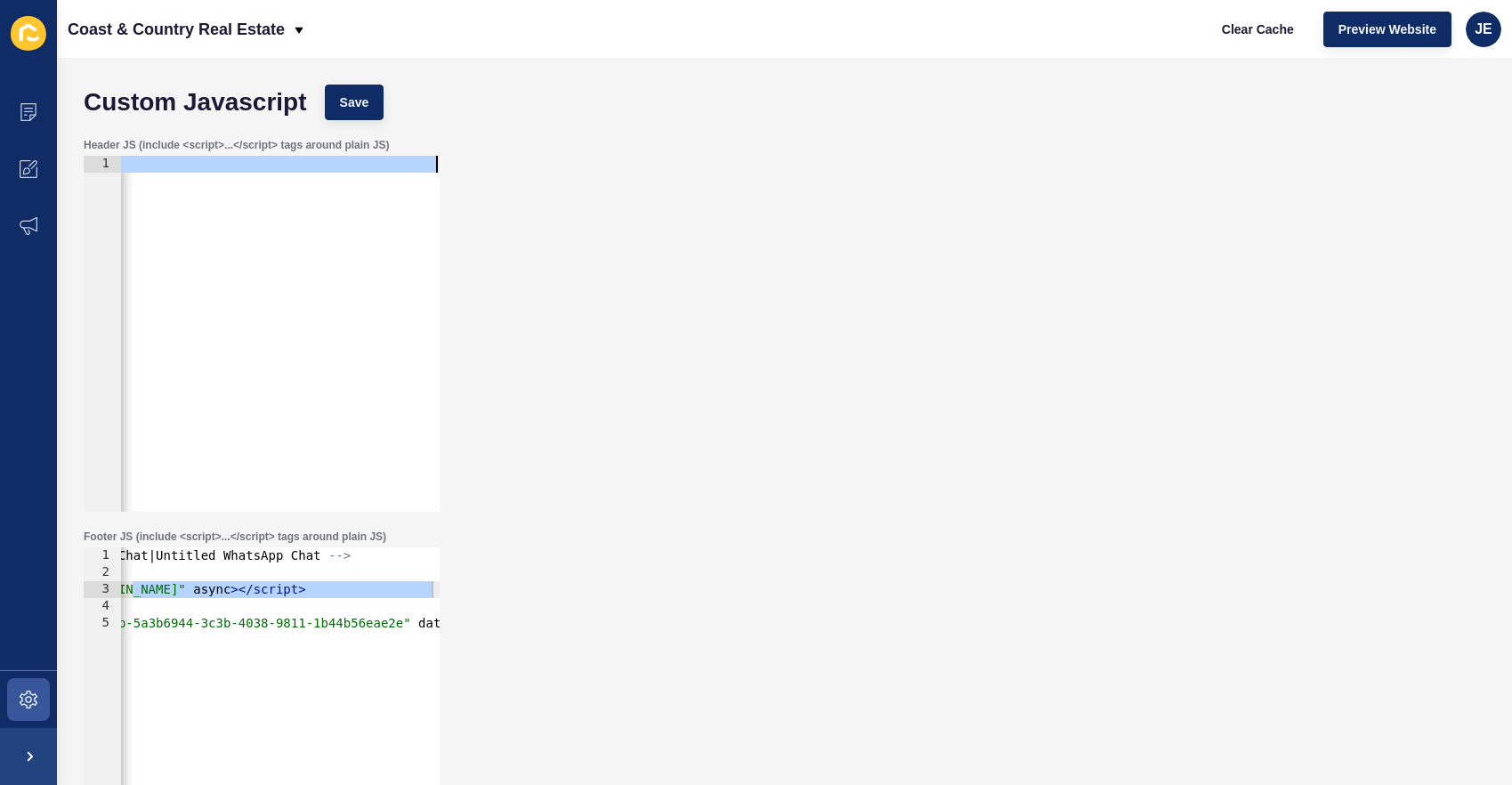
drag, startPoint x: 276, startPoint y: 172, endPoint x: 552, endPoint y: 163, distance: 276.1
click at [552, 163] on div "Header JS (include <script>...</script> tags around plain JS) <script src="[URL…" at bounding box center [784, 325] width 1420 height 392
click at [179, 167] on div "< script src = "[URL][DOMAIN_NAME][DOMAIN_NAME][DOMAIN_NAME]" type = "text/java…" at bounding box center [280, 333] width 320 height 356
drag, startPoint x: 254, startPoint y: 166, endPoint x: 6, endPoint y: 171, distance: 248.1
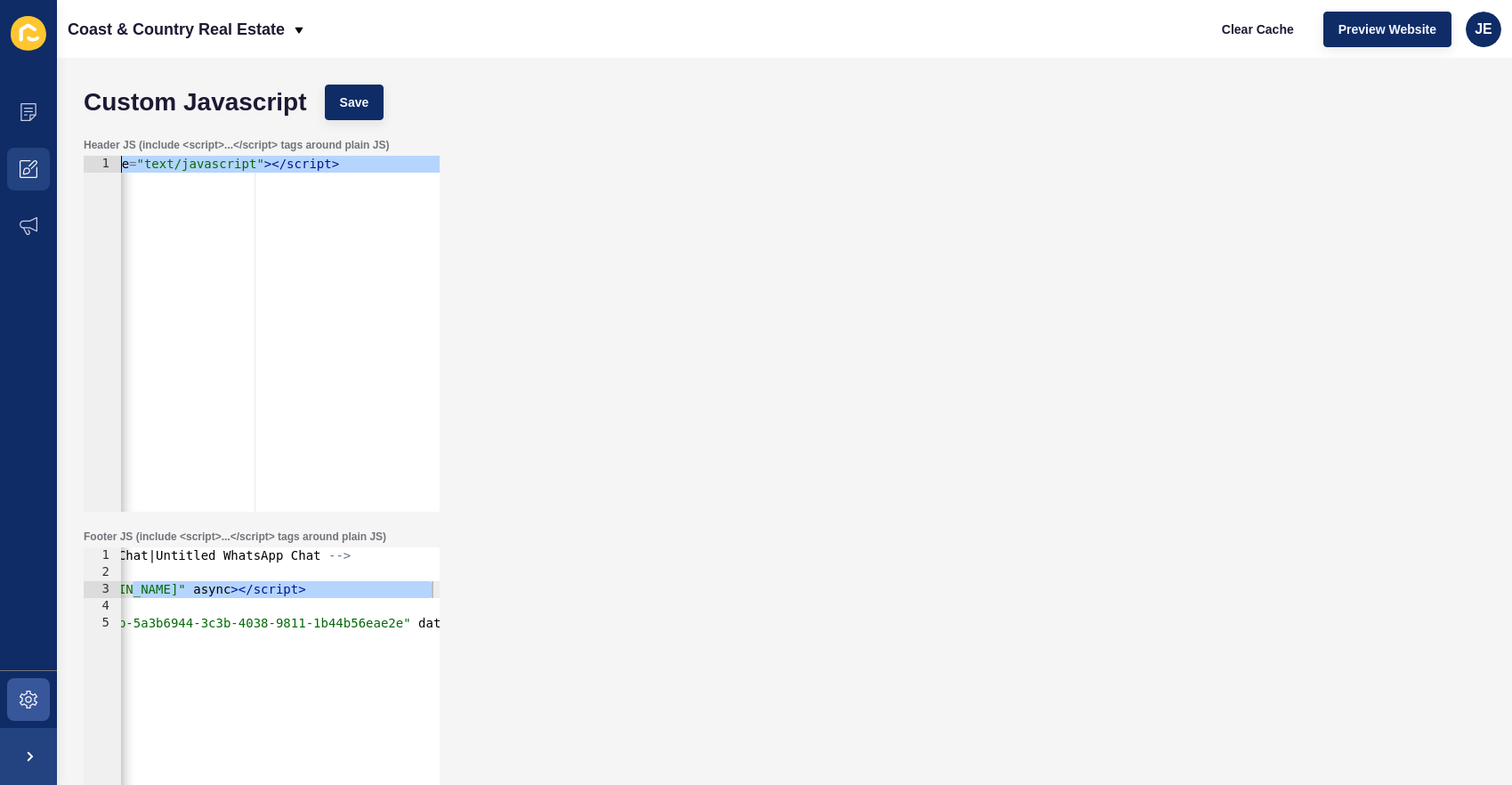
click at [6, 171] on div "Content Appearance Marketing Settings Coast & Country Real Estate Clear Cache P…" at bounding box center [756, 392] width 1512 height 785
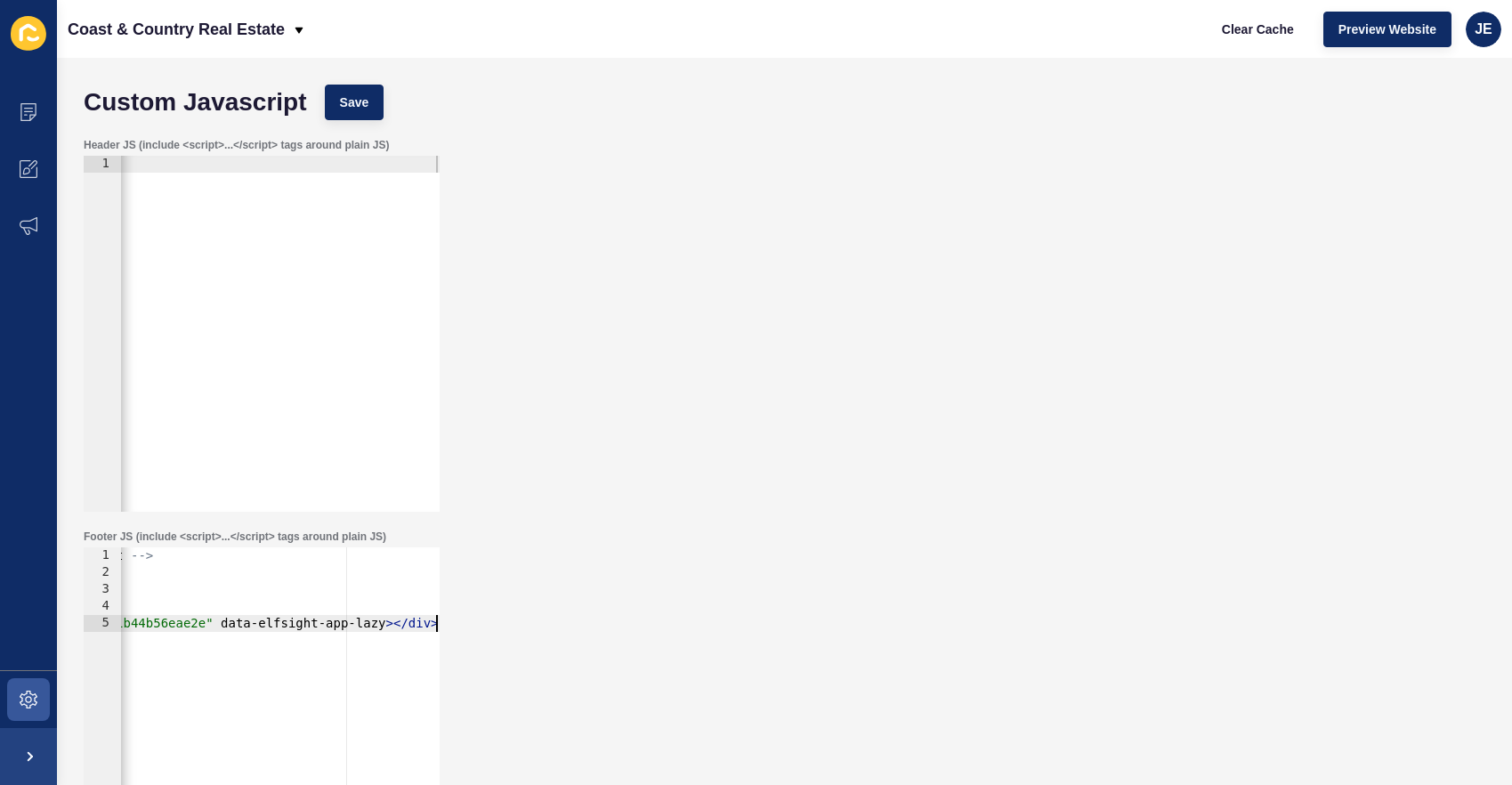
scroll to position [0, 375]
drag, startPoint x: 177, startPoint y: 728, endPoint x: 214, endPoint y: 722, distance: 37.5
click at [177, 728] on div "<!-- Elfsight WhatsApp Chat | Untitled WhatsApp Chat --> < script src = "[URL][…" at bounding box center [92, 735] width 695 height 376
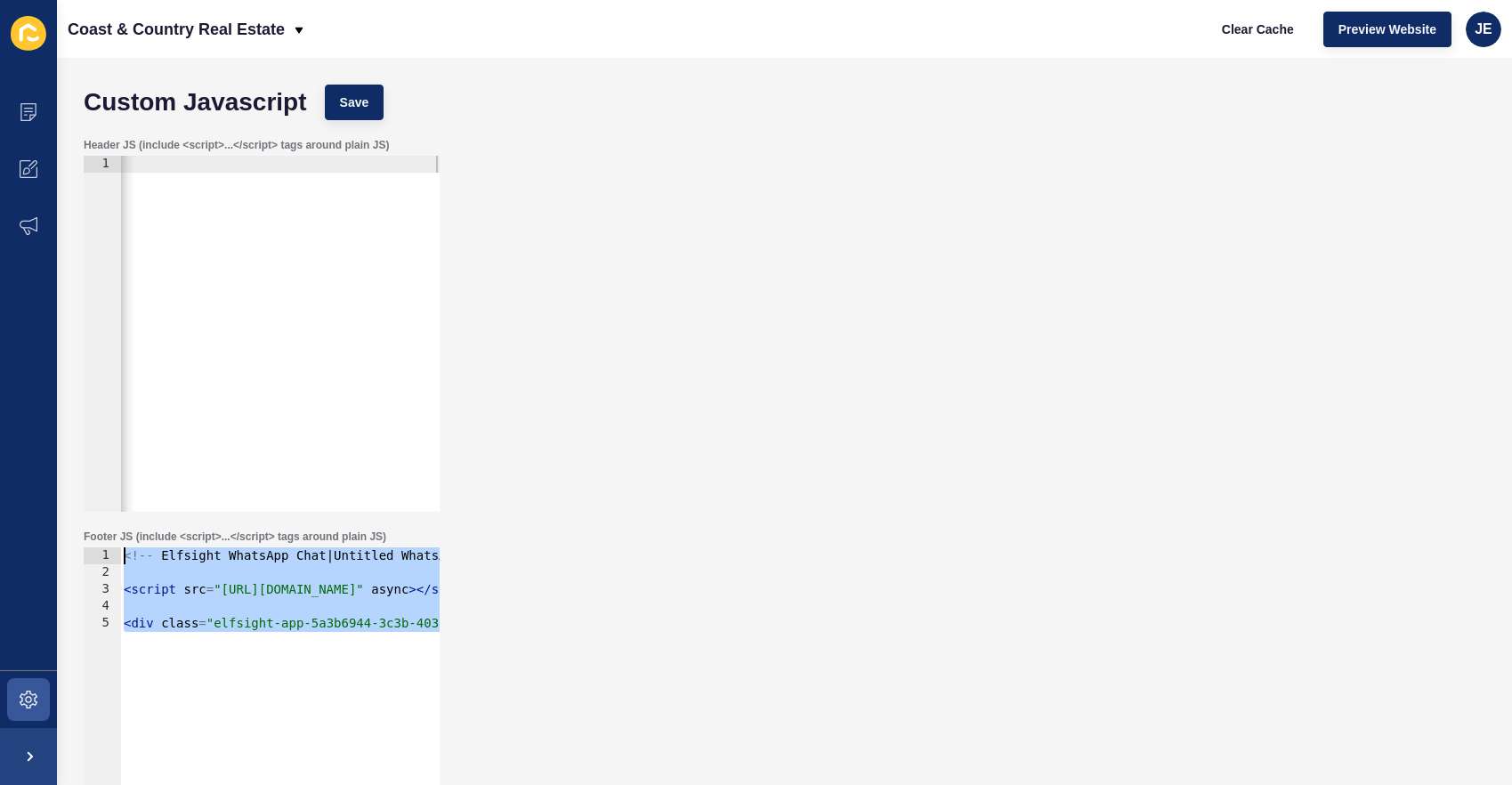
drag, startPoint x: 138, startPoint y: 675, endPoint x: -26, endPoint y: 529, distance: 219.6
click at [0, 529] on html "Content Appearance Marketing Settings Coast & Country Real Estate Clear Cache P…" at bounding box center [756, 392] width 1512 height 785
type textarea "<!-- Elfsight WhatsApp Chat | Untitled WhatsApp Chat -->"
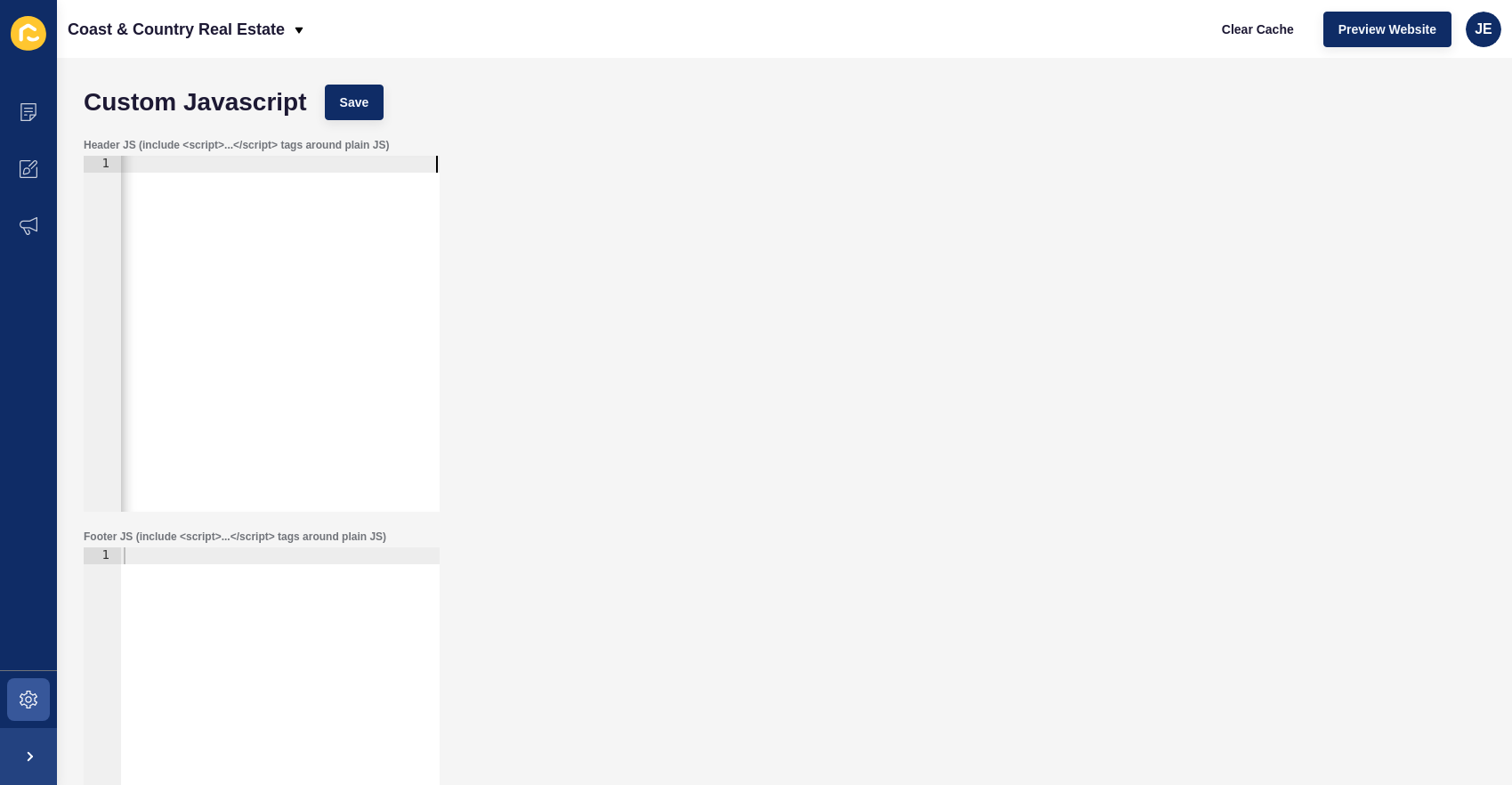
paste textarea "<div class="elfsight-app-5a3b6944-3c3b-4038-9811-1b44b56eae2e" data-elfsight-ap…"
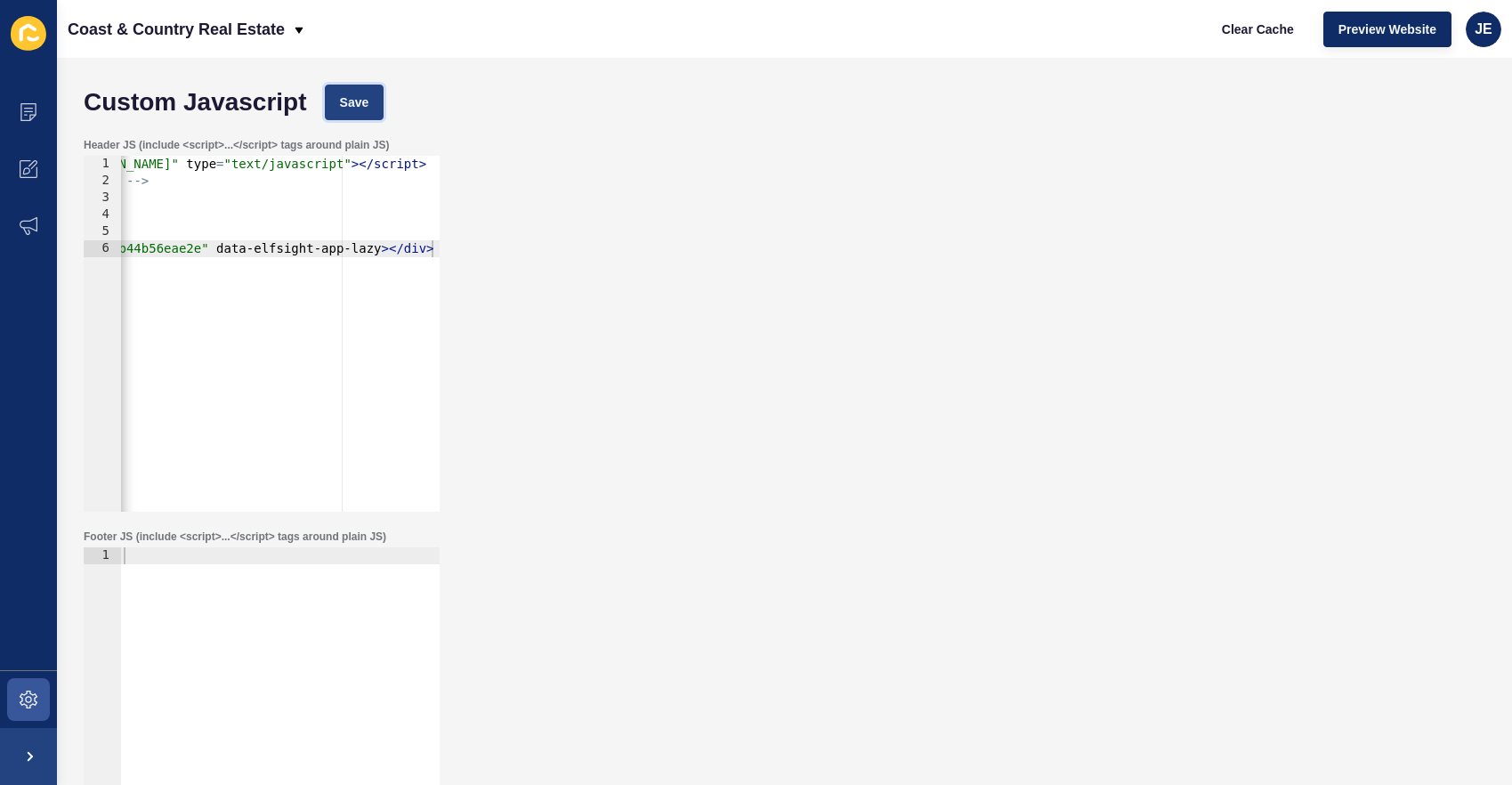
click at [331, 102] on button "Save" at bounding box center [355, 102] width 59 height 36
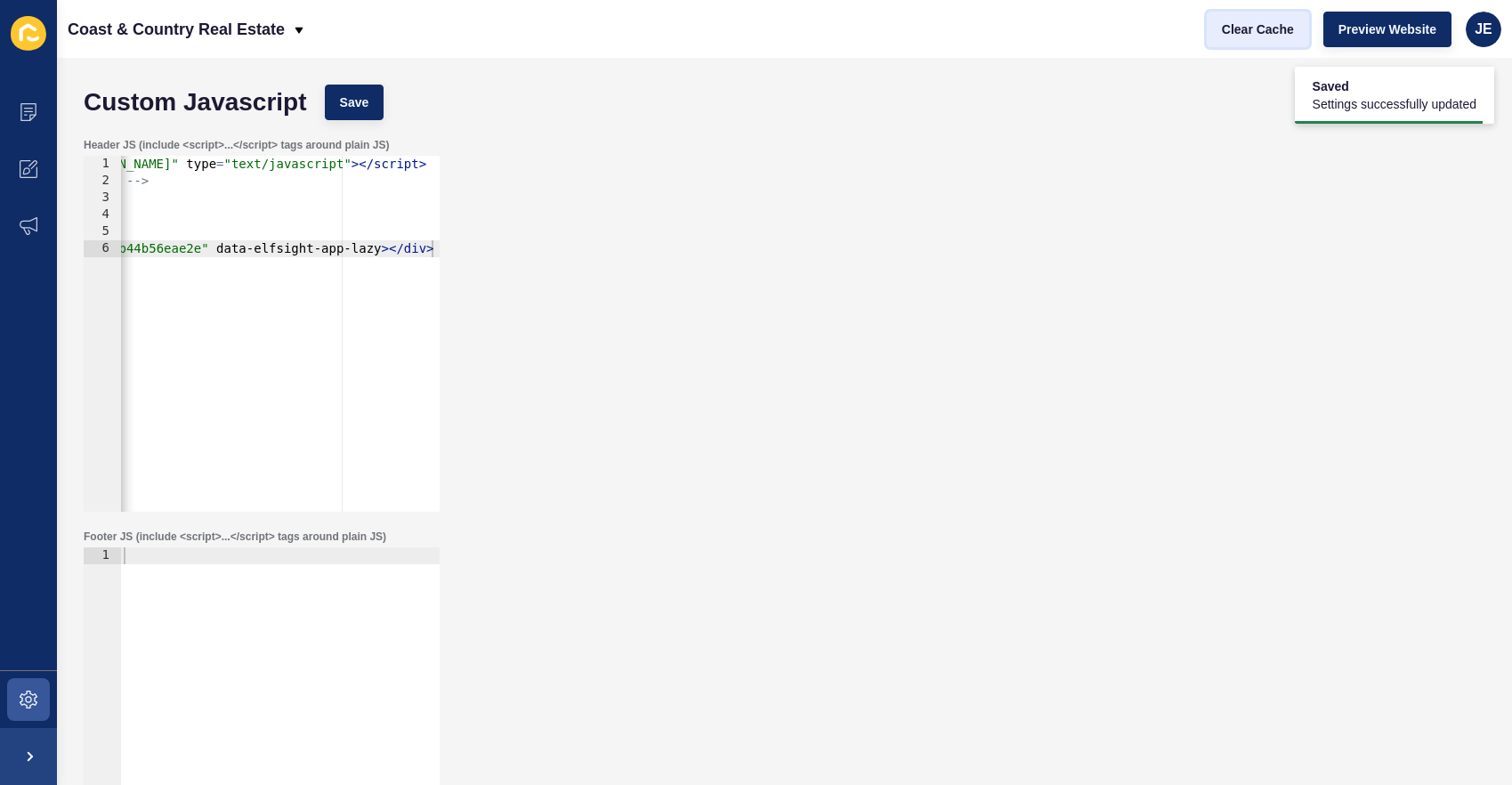
click at [1239, 21] on span "Clear Cache" at bounding box center [1258, 30] width 72 height 18
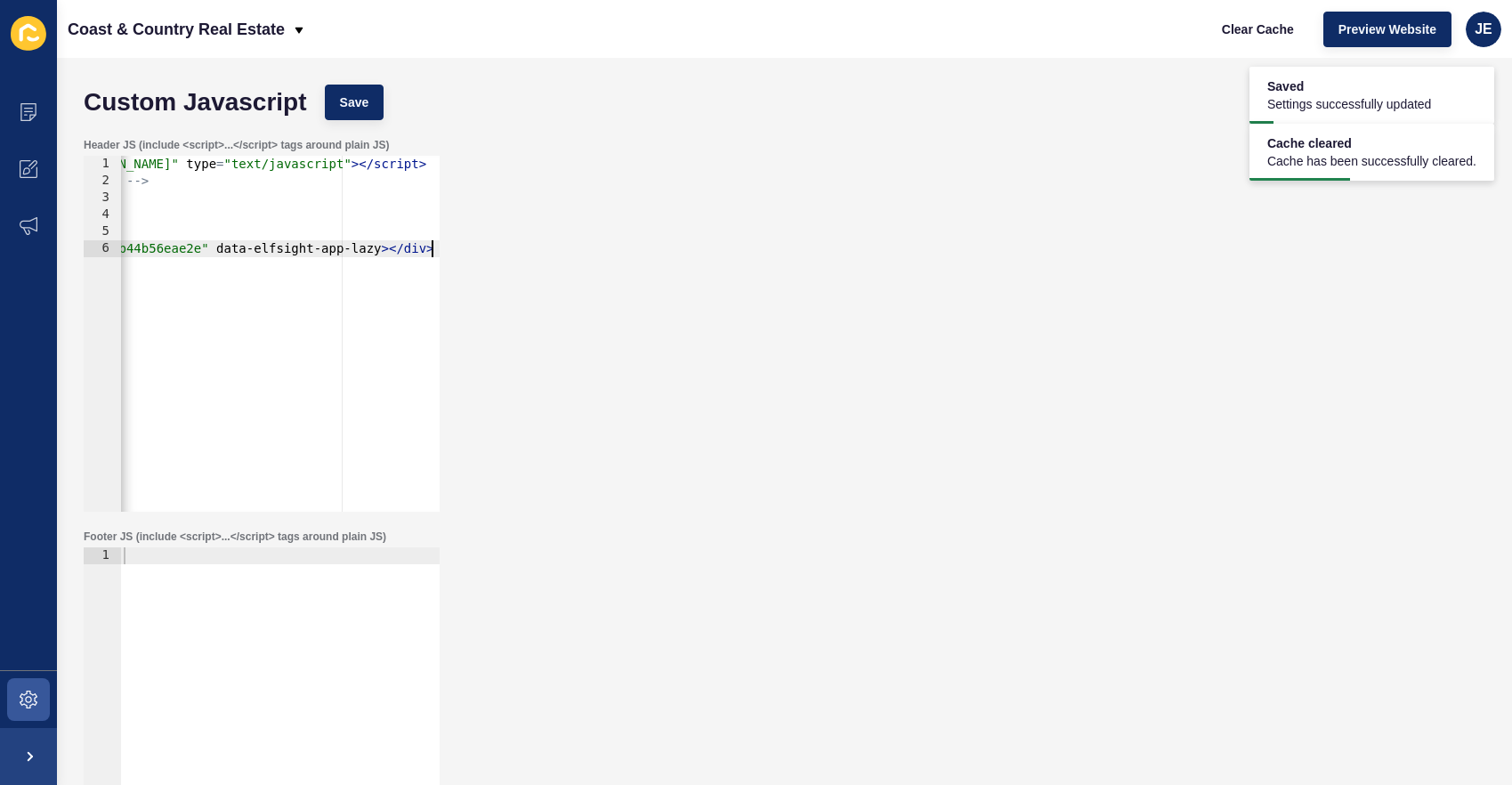
click at [317, 284] on div "< script src = "[URL][DOMAIN_NAME][DOMAIN_NAME][DOMAIN_NAME]" type = "text/java…" at bounding box center [959, 343] width 2437 height 376
type textarea "<div class="elfsight-app-5a3b6944-3c3b-4038-9811-1b44b56eae2e" data-elfsight-ap…"
